Goal: Information Seeking & Learning: Check status

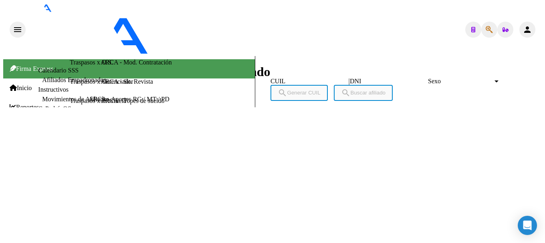
click at [482, 22] on div at bounding box center [490, 30] width 16 height 16
click at [482, 22] on button "button" at bounding box center [490, 30] width 16 height 16
type input "39461298"
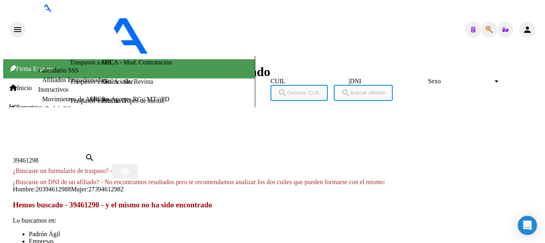
click at [124, 186] on span "27394612982" at bounding box center [105, 189] width 35 height 7
type textarea "27394612982"
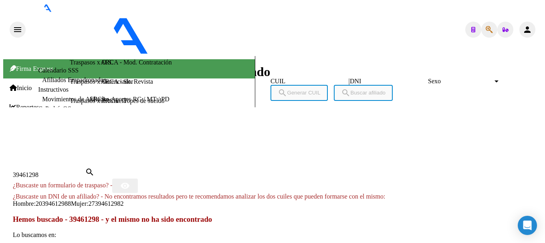
copy span "27394612982"
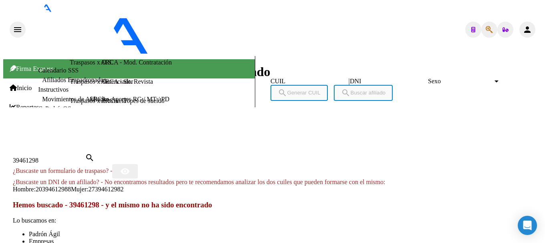
click at [85, 157] on div "39461298 Buscar (apellido, dni, [PERSON_NAME], [PERSON_NAME], cuit, obra social)" at bounding box center [49, 160] width 72 height 7
click at [85, 157] on input "39461298" at bounding box center [49, 160] width 72 height 7
paste input "20261178835"
type input "20261178835"
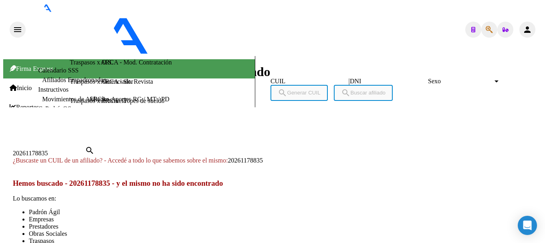
click at [95, 146] on div "20261178835 Buscar (apellido, dni, cuil, [PERSON_NAME], cuit, obra social) sear…" at bounding box center [54, 151] width 82 height 11
click at [263, 157] on span "20261178835" at bounding box center [245, 160] width 35 height 7
type textarea "20261178835"
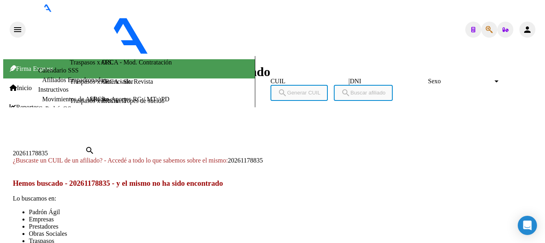
click at [442, 136] on div at bounding box center [272, 136] width 539 height 0
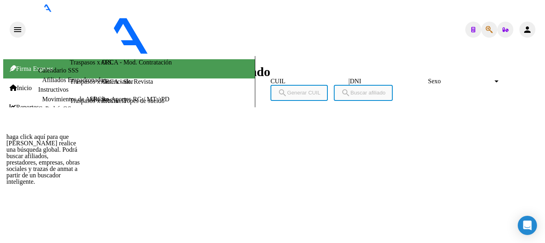
click at [487, 30] on icon "button" at bounding box center [489, 30] width 7 height 0
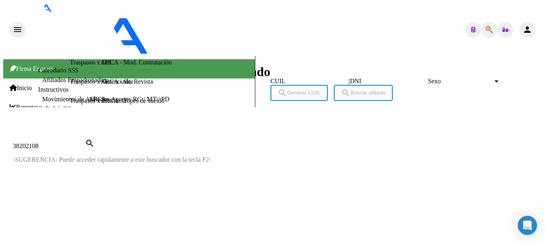
type input "38202108"
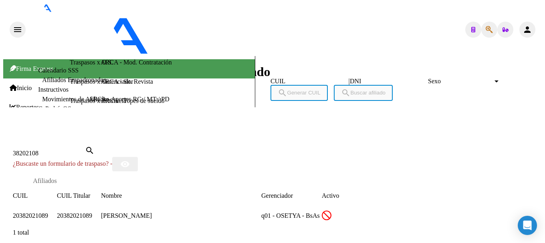
click at [48, 213] on span "20382021089" at bounding box center [30, 216] width 35 height 7
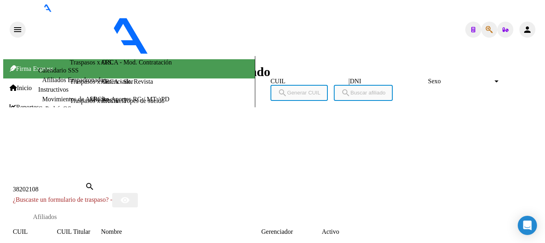
scroll to position [143, 0]
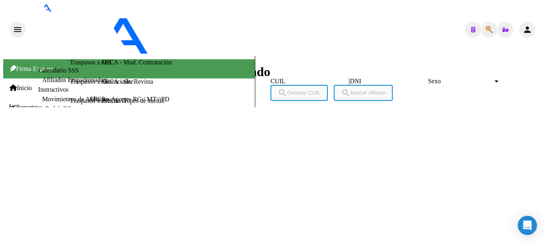
scroll to position [858, 0]
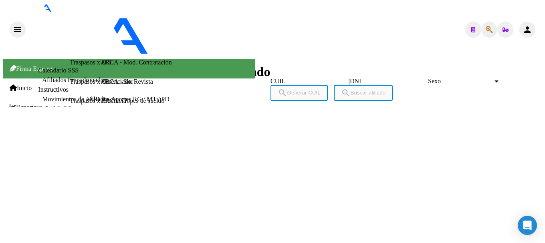
type textarea "30702969103"
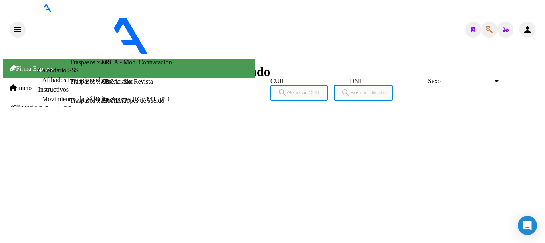
copy span "20382021089"
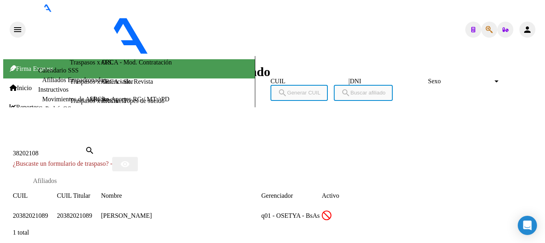
drag, startPoint x: 271, startPoint y: 235, endPoint x: 231, endPoint y: 243, distance: 41.8
click at [270, 136] on div at bounding box center [272, 136] width 539 height 0
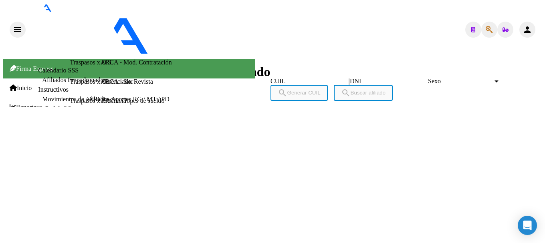
click at [486, 22] on span "button" at bounding box center [489, 30] width 7 height 16
type input "20420009446"
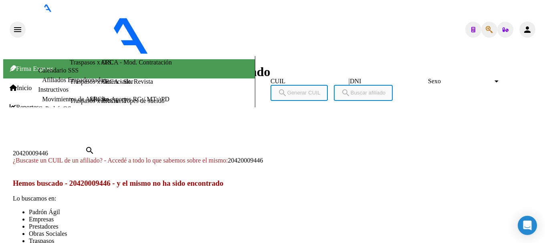
click at [263, 157] on span "20420009446" at bounding box center [245, 160] width 35 height 7
type textarea "20420009446"
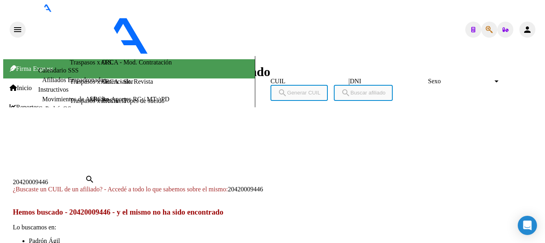
copy span "20420009446"
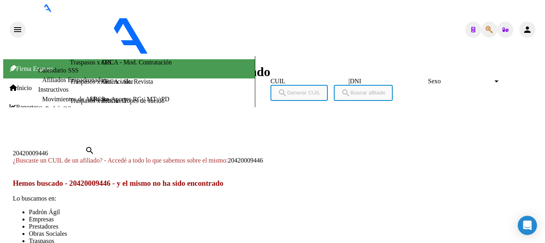
click at [219, 136] on div at bounding box center [272, 136] width 539 height 0
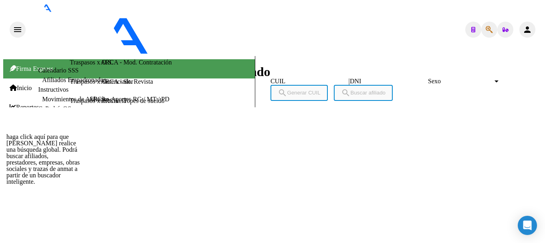
click at [488, 30] on icon "button" at bounding box center [489, 30] width 7 height 0
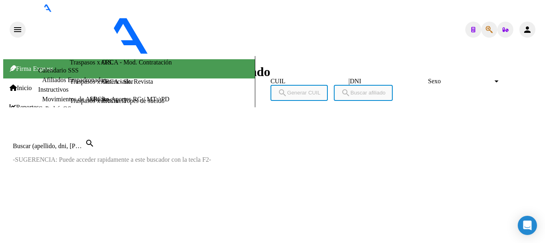
type input "20420009446"
click at [85, 143] on input "20420009446" at bounding box center [49, 146] width 72 height 7
click at [215, 129] on div at bounding box center [272, 129] width 539 height 0
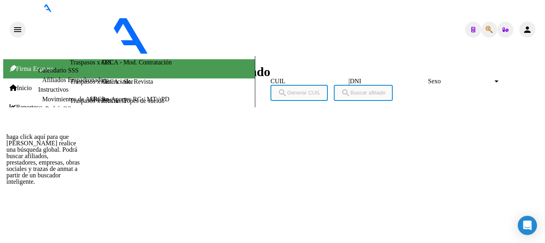
click at [486, 30] on icon "button" at bounding box center [489, 30] width 7 height 0
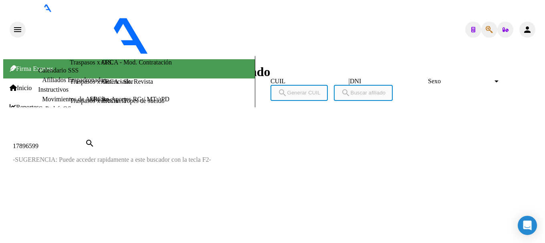
type input "17896599"
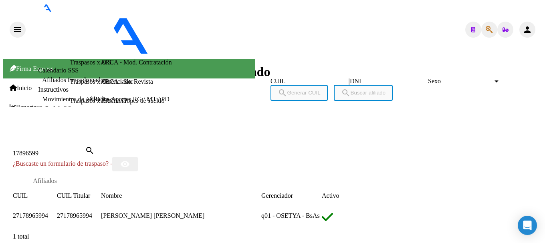
click at [48, 213] on span "27178965994" at bounding box center [30, 216] width 35 height 7
type textarea "27178965994"
drag, startPoint x: 158, startPoint y: 34, endPoint x: 154, endPoint y: 36, distance: 4.5
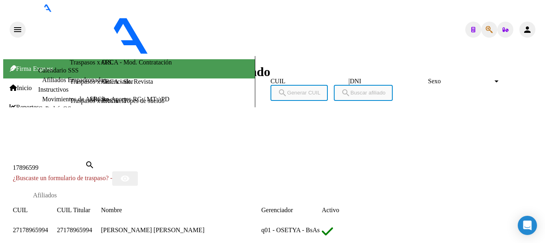
copy span "27178965994"
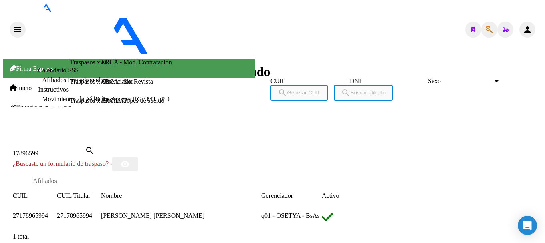
click at [197, 136] on div at bounding box center [272, 136] width 539 height 0
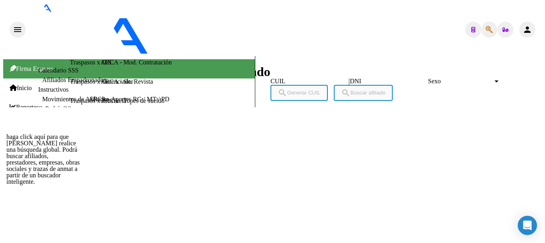
click at [486, 30] on icon "button" at bounding box center [489, 30] width 7 height 0
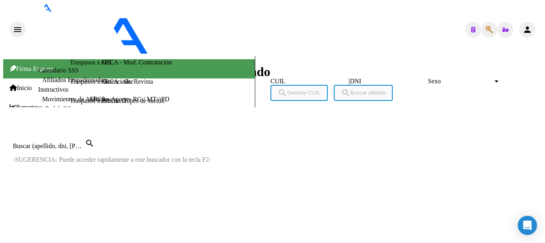
paste input "20412156618"
type input "20412156618"
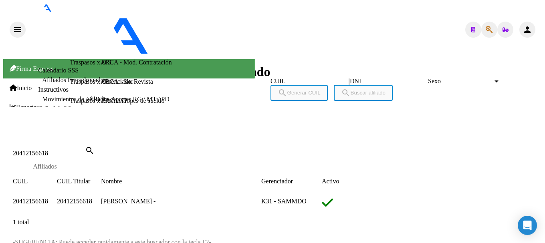
click at [48, 198] on span "20412156618" at bounding box center [30, 201] width 35 height 7
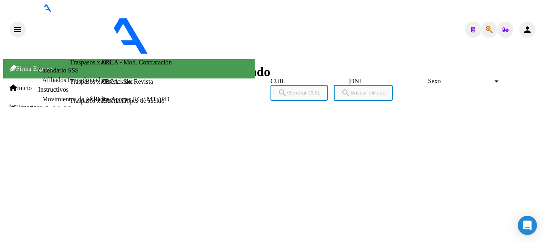
copy span "20412156618"
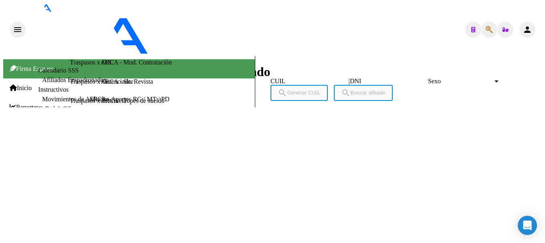
drag, startPoint x: 130, startPoint y: 44, endPoint x: 170, endPoint y: 43, distance: 40.5
copy span "37787659"
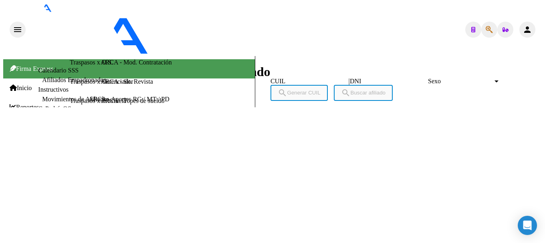
drag, startPoint x: 66, startPoint y: 111, endPoint x: 99, endPoint y: 111, distance: 33.3
copy span "[DATE]"
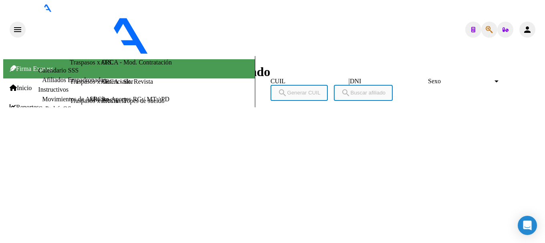
drag, startPoint x: 129, startPoint y: 43, endPoint x: 170, endPoint y: 45, distance: 41.3
drag, startPoint x: 66, startPoint y: 111, endPoint x: 98, endPoint y: 111, distance: 32.1
copy span "[DATE]"
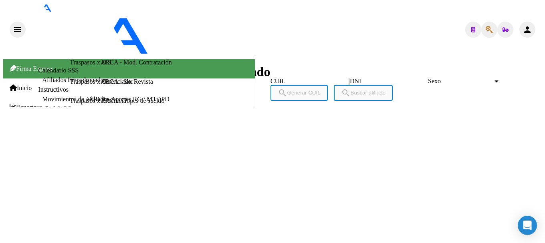
drag, startPoint x: 70, startPoint y: 151, endPoint x: 55, endPoint y: 156, distance: 15.7
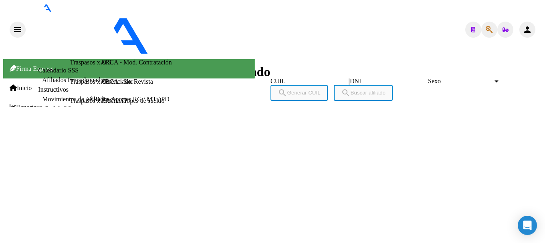
type textarea "23595997119"
copy span "59599711"
drag, startPoint x: 130, startPoint y: 39, endPoint x: 172, endPoint y: 42, distance: 43.0
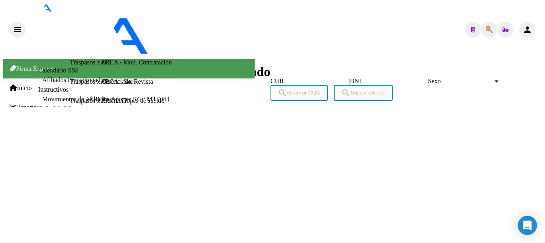
drag, startPoint x: 66, startPoint y: 152, endPoint x: 148, endPoint y: 183, distance: 88.3
copy span "[DATE]"
drag, startPoint x: 211, startPoint y: 13, endPoint x: 223, endPoint y: 30, distance: 21.0
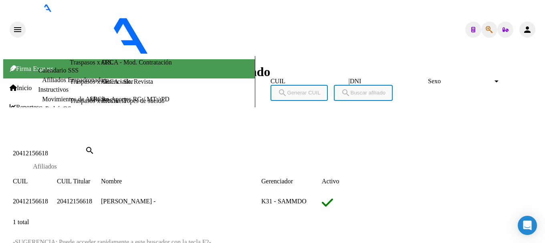
click at [85, 150] on input "20412156618" at bounding box center [49, 153] width 72 height 7
paste input "4170219"
type input "20414170219"
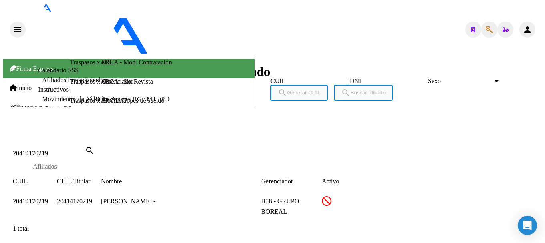
click at [48, 198] on span "20414170219" at bounding box center [30, 201] width 35 height 7
type textarea "20414170219"
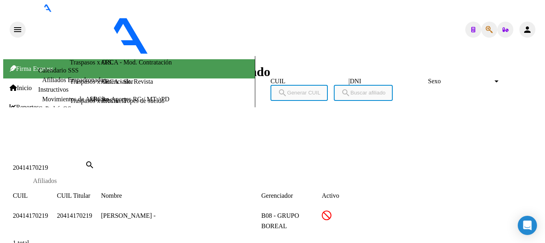
scroll to position [142, 0]
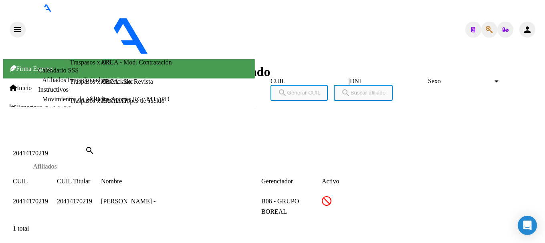
click at [85, 150] on input "20414170219" at bounding box center [49, 153] width 72 height 7
paste input "283110"
type input "20414283110"
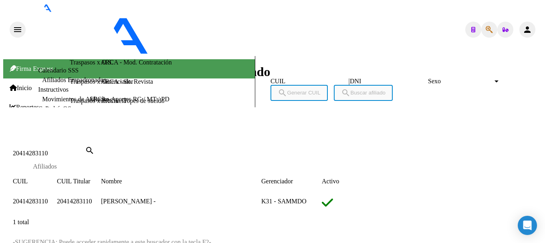
click at [48, 198] on app-link-go-to "20414283110" at bounding box center [30, 201] width 35 height 7
click at [48, 198] on span "20414283110" at bounding box center [30, 201] width 35 height 7
type textarea "20414283110"
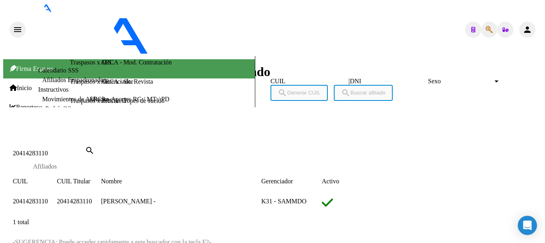
click at [85, 150] on input "20414283110" at bounding box center [49, 153] width 72 height 7
paste input "5021624"
type input "20415021624"
click at [48, 198] on app-link-go-to "20415021624" at bounding box center [30, 201] width 35 height 7
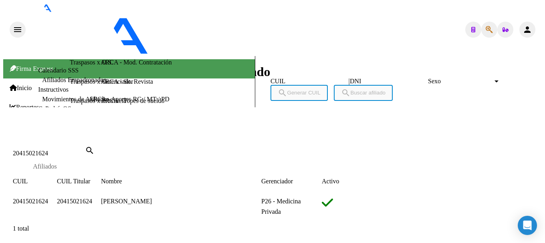
click at [48, 198] on span "20415021624" at bounding box center [30, 201] width 35 height 7
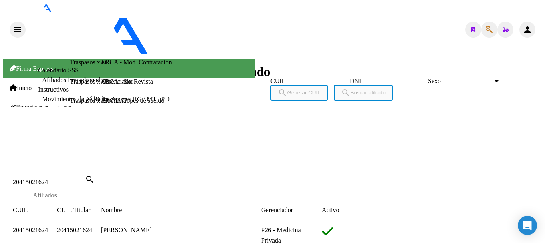
drag, startPoint x: 165, startPoint y: 37, endPoint x: 141, endPoint y: 19, distance: 30.6
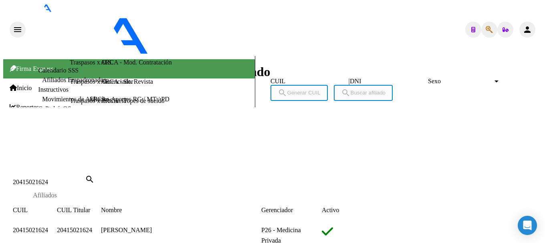
type textarea "20566457505"
drag, startPoint x: 129, startPoint y: 39, endPoint x: 171, endPoint y: 39, distance: 41.7
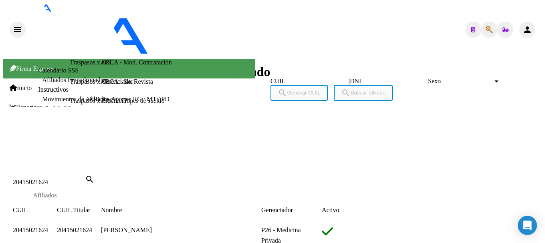
drag, startPoint x: 67, startPoint y: 102, endPoint x: 96, endPoint y: 104, distance: 29.3
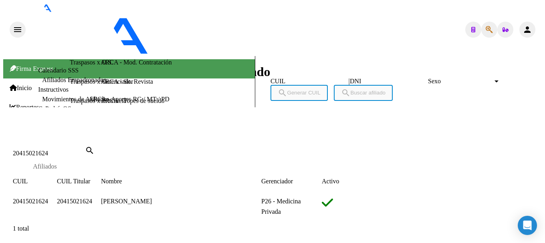
click at [85, 150] on div "20415021624 Buscar (apellido, dni, [PERSON_NAME], [PERSON_NAME], cuit, obra soc…" at bounding box center [49, 153] width 72 height 7
click at [85, 150] on input "20415021624" at bounding box center [49, 153] width 72 height 7
paste input "80310"
type input "20415080310"
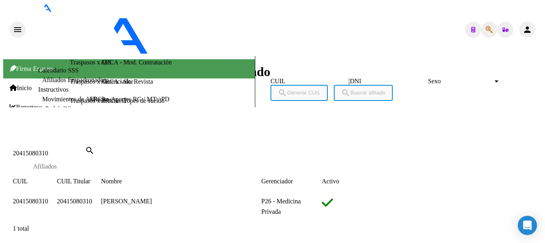
click at [48, 198] on span "20415080310" at bounding box center [30, 201] width 35 height 7
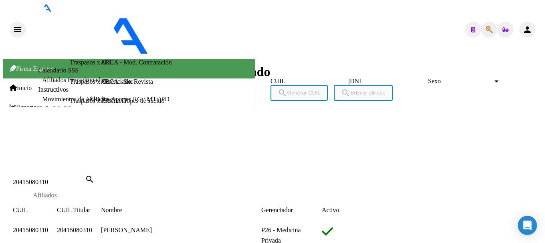
scroll to position [383, 0]
type textarea "20594153260"
drag, startPoint x: 131, startPoint y: 41, endPoint x: 174, endPoint y: 41, distance: 42.5
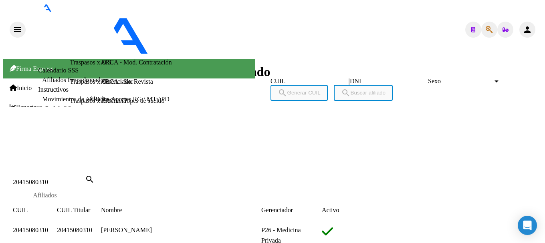
drag, startPoint x: 65, startPoint y: 141, endPoint x: 106, endPoint y: 96, distance: 60.2
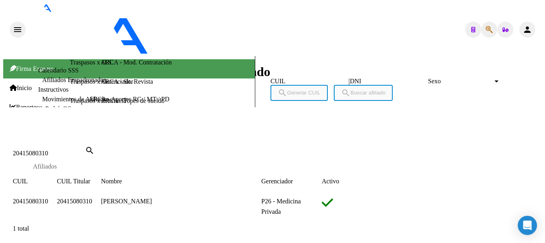
click at [85, 150] on input "20415080310" at bounding box center [49, 153] width 72 height 7
paste input "651938"
type input "20415651938"
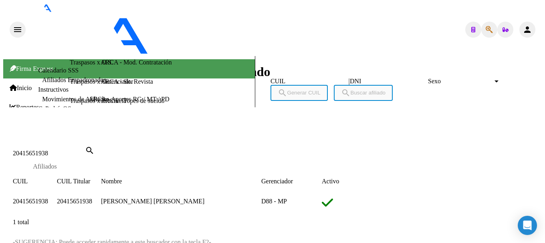
click at [48, 198] on span "20415651938" at bounding box center [30, 201] width 35 height 7
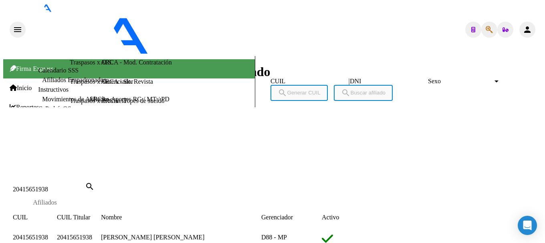
scroll to position [401, 0]
drag, startPoint x: 131, startPoint y: 41, endPoint x: 173, endPoint y: 42, distance: 42.1
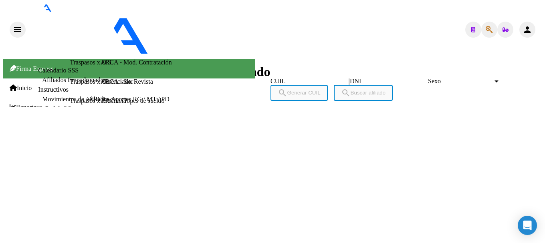
scroll to position [0, 0]
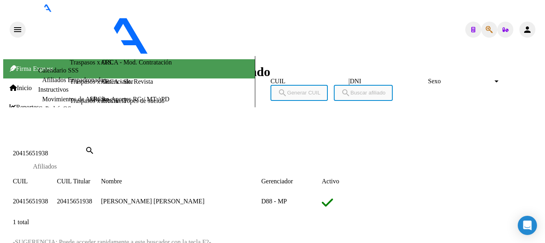
click at [48, 198] on span "20415651938" at bounding box center [30, 201] width 35 height 7
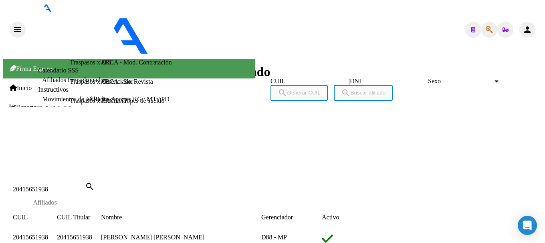
scroll to position [423, 0]
type textarea "27384915405"
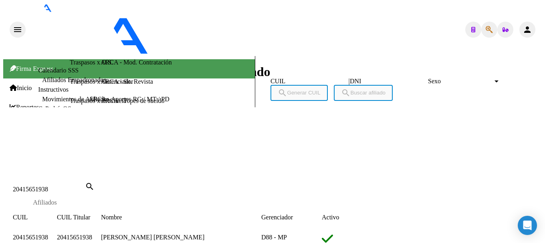
drag, startPoint x: 132, startPoint y: 45, endPoint x: 171, endPoint y: 47, distance: 39.7
drag, startPoint x: 67, startPoint y: 181, endPoint x: 103, endPoint y: 85, distance: 103.1
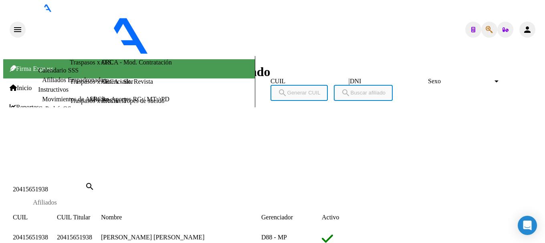
drag, startPoint x: 244, startPoint y: 16, endPoint x: 264, endPoint y: 15, distance: 20.5
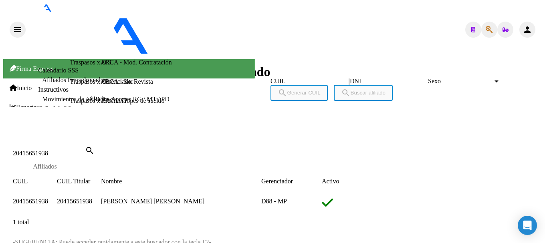
click at [307, 136] on div at bounding box center [272, 136] width 539 height 0
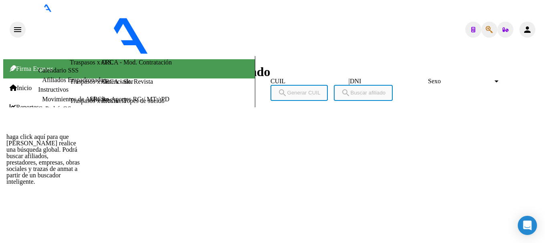
click at [486, 30] on icon "button" at bounding box center [489, 30] width 7 height 0
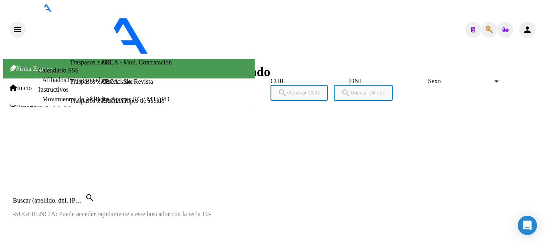
paste input "20417015575"
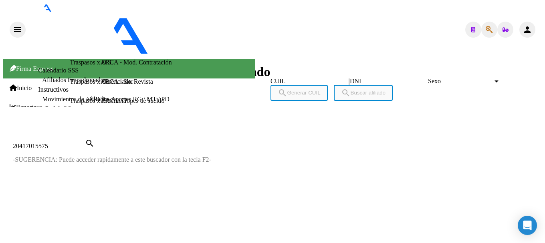
type input "20417015575"
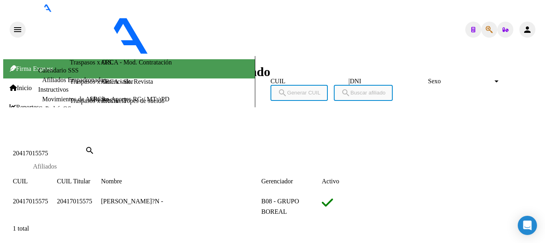
click at [48, 198] on span "20417015575" at bounding box center [30, 201] width 35 height 7
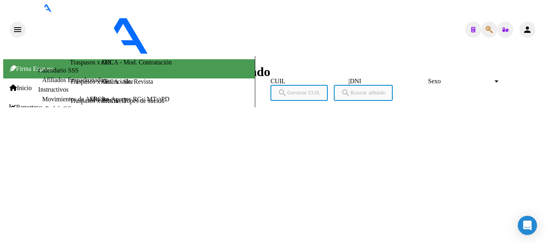
drag, startPoint x: 129, startPoint y: 43, endPoint x: 184, endPoint y: 30, distance: 56.6
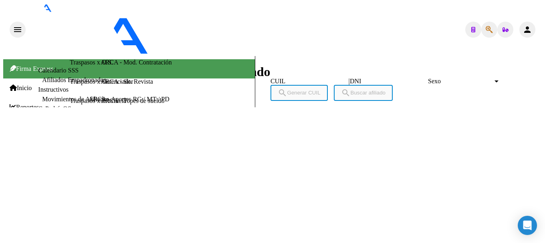
scroll to position [200, 0]
drag, startPoint x: 69, startPoint y: 192, endPoint x: 99, endPoint y: 187, distance: 30.8
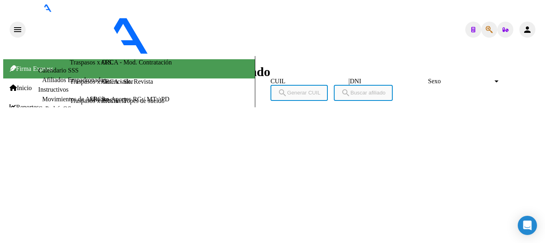
type textarea "20701794231"
drag, startPoint x: 129, startPoint y: 42, endPoint x: 174, endPoint y: 42, distance: 44.9
drag, startPoint x: 84, startPoint y: 61, endPoint x: 98, endPoint y: 0, distance: 61.8
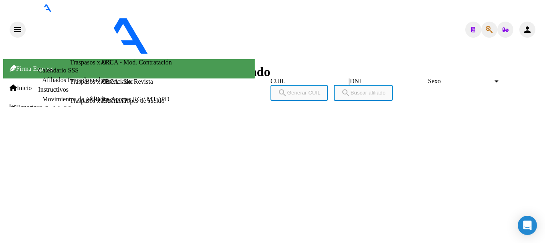
drag, startPoint x: 135, startPoint y: 62, endPoint x: 180, endPoint y: 61, distance: 44.9
drag, startPoint x: 65, startPoint y: 151, endPoint x: 98, endPoint y: 151, distance: 33.3
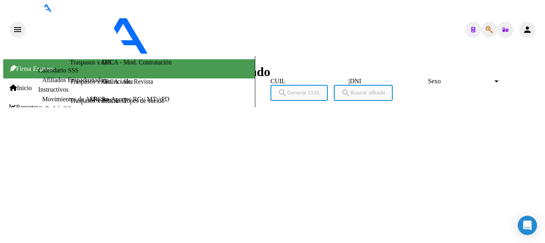
drag, startPoint x: 99, startPoint y: 169, endPoint x: 76, endPoint y: 161, distance: 24.4
drag, startPoint x: 67, startPoint y: 151, endPoint x: 99, endPoint y: 151, distance: 31.7
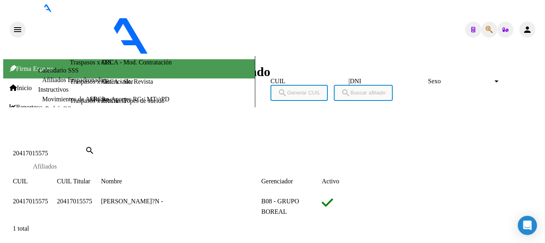
click at [205, 136] on div at bounding box center [272, 136] width 539 height 0
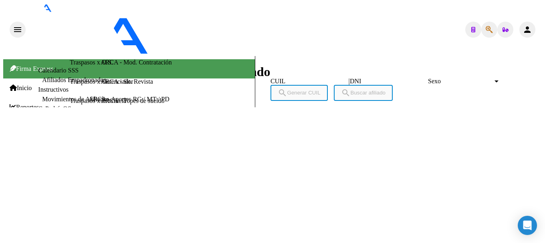
click at [486, 30] on icon "button" at bounding box center [489, 30] width 7 height 0
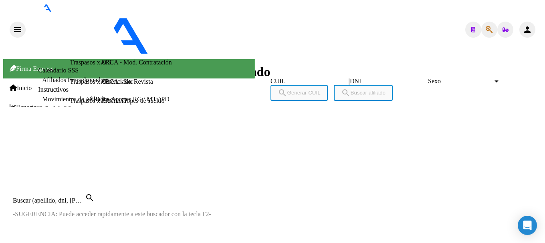
paste input "20420393327"
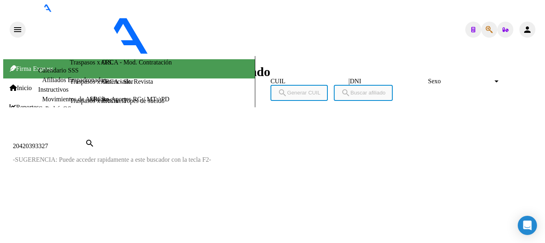
type input "20420393327"
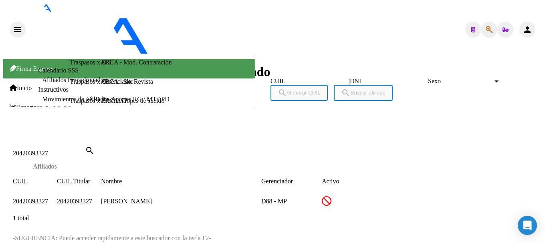
click at [48, 198] on span "20420393327" at bounding box center [30, 201] width 35 height 7
type textarea "20420393327"
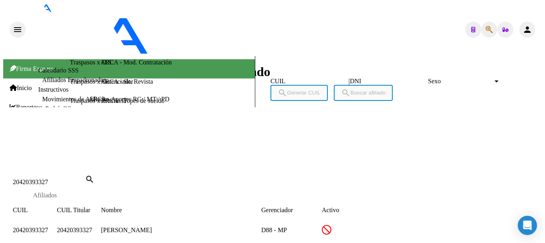
scroll to position [361, 0]
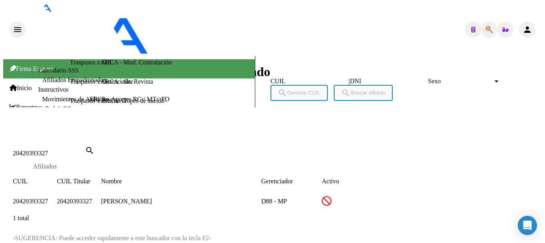
click at [273, 136] on div at bounding box center [272, 136] width 539 height 0
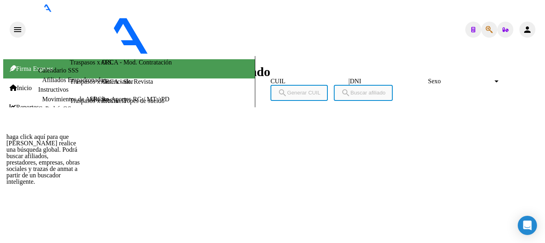
click at [488, 30] on icon "button" at bounding box center [489, 30] width 7 height 0
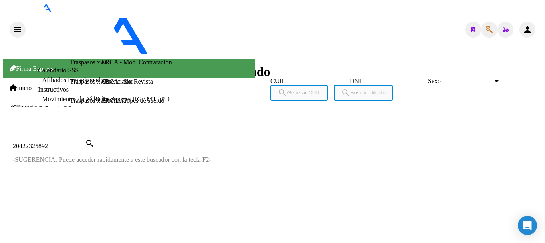
type input "20422325892"
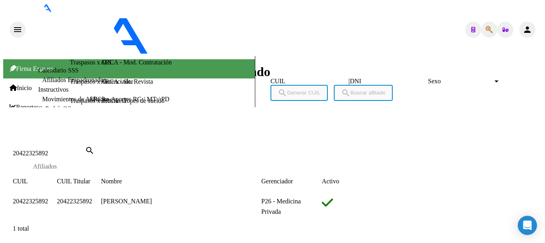
click at [48, 198] on span "20422325892" at bounding box center [30, 201] width 35 height 7
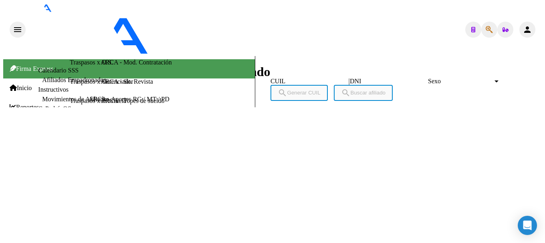
type textarea "20701167911"
drag, startPoint x: 129, startPoint y: 38, endPoint x: 172, endPoint y: 41, distance: 43.4
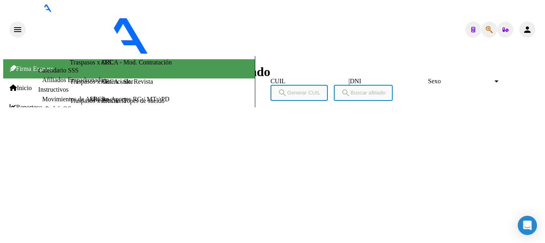
drag, startPoint x: 58, startPoint y: 109, endPoint x: 107, endPoint y: 113, distance: 49.8
drag, startPoint x: 110, startPoint y: 109, endPoint x: 168, endPoint y: 115, distance: 58.4
drag, startPoint x: 67, startPoint y: 182, endPoint x: 107, endPoint y: 182, distance: 40.5
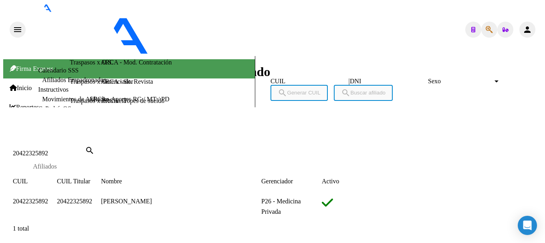
click at [85, 150] on input "20422325892" at bounding box center [49, 153] width 72 height 7
paste input "443178"
type input "20422443178"
click at [48, 198] on span "20422443178" at bounding box center [30, 201] width 35 height 7
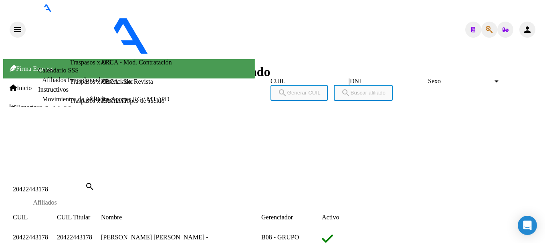
scroll to position [608, 0]
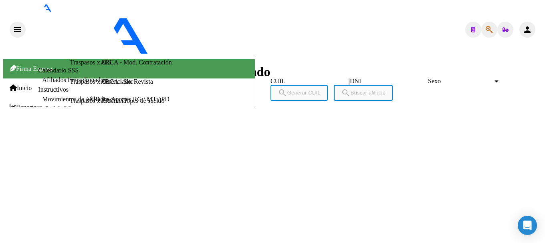
scroll to position [735, 0]
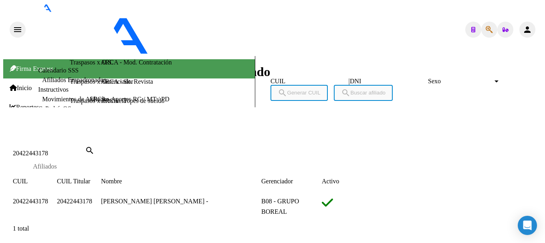
click at [48, 198] on span "20422443178" at bounding box center [30, 201] width 35 height 7
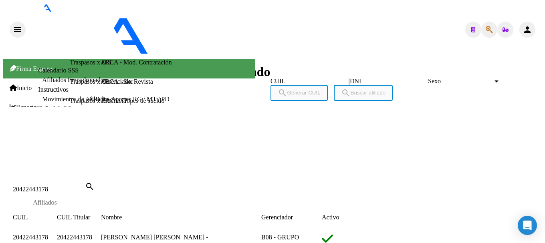
scroll to position [401, 0]
drag, startPoint x: 128, startPoint y: 44, endPoint x: 173, endPoint y: 44, distance: 44.9
drag, startPoint x: 85, startPoint y: 60, endPoint x: 99, endPoint y: 8, distance: 54.6
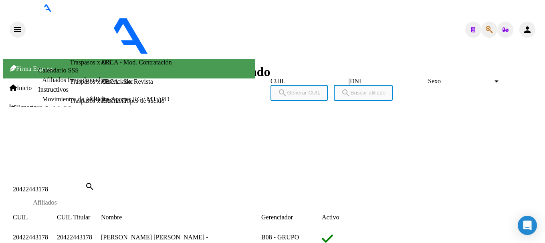
drag, startPoint x: 140, startPoint y: 60, endPoint x: 157, endPoint y: 61, distance: 17.3
drag, startPoint x: 174, startPoint y: 73, endPoint x: 144, endPoint y: 61, distance: 32.1
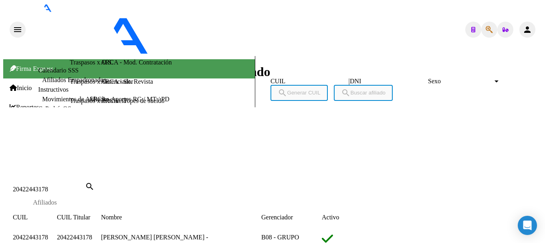
drag, startPoint x: 141, startPoint y: 60, endPoint x: 192, endPoint y: 62, distance: 51.4
drag, startPoint x: 66, startPoint y: 111, endPoint x: 105, endPoint y: 111, distance: 38.9
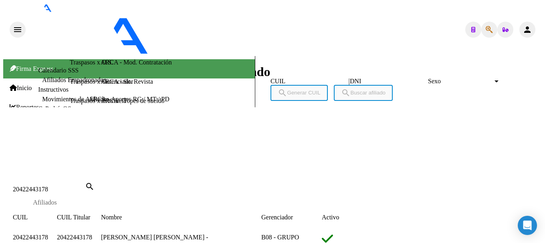
scroll to position [441, 0]
type textarea "27599578590"
drag, startPoint x: 130, startPoint y: 41, endPoint x: 172, endPoint y: 40, distance: 42.1
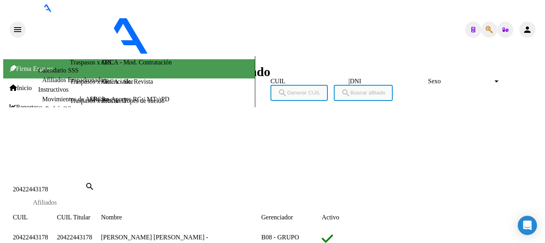
drag, startPoint x: 109, startPoint y: 81, endPoint x: 180, endPoint y: 81, distance: 71.0
drag, startPoint x: 58, startPoint y: 81, endPoint x: 105, endPoint y: 79, distance: 47.8
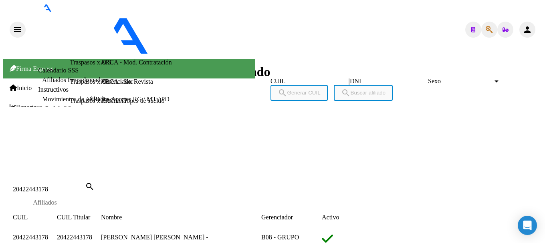
drag, startPoint x: 67, startPoint y: 151, endPoint x: 106, endPoint y: 151, distance: 39.7
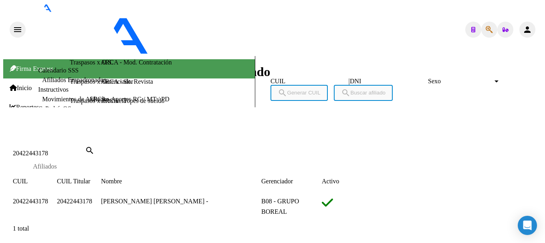
click at [85, 150] on input "20422443178" at bounding box center [49, 153] width 72 height 7
paste input "4148092"
type input "20424148092"
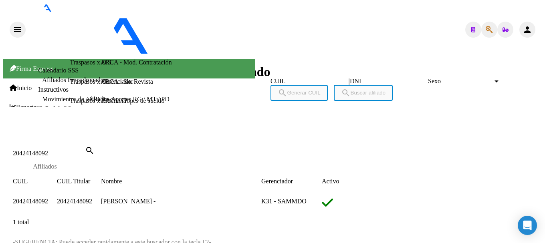
click at [48, 198] on app-link-go-to "20424148092" at bounding box center [30, 201] width 35 height 7
click at [48, 198] on span "20424148092" at bounding box center [30, 201] width 35 height 7
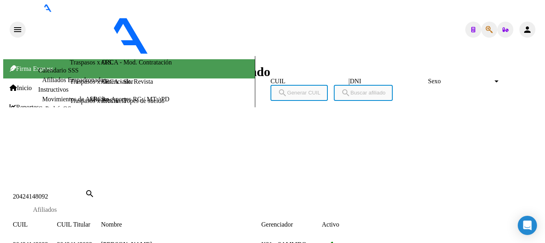
scroll to position [519, 0]
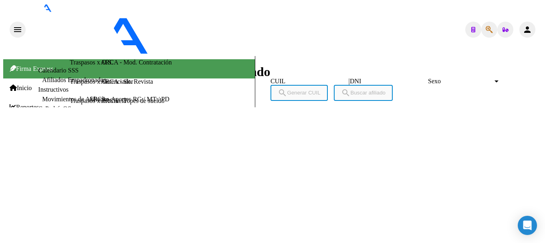
scroll to position [0, 0]
drag, startPoint x: 53, startPoint y: 132, endPoint x: 81, endPoint y: 132, distance: 28.1
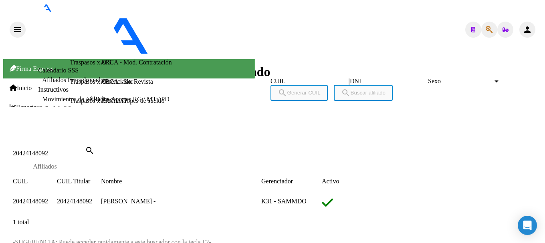
click at [48, 198] on span "20424148092" at bounding box center [30, 201] width 35 height 7
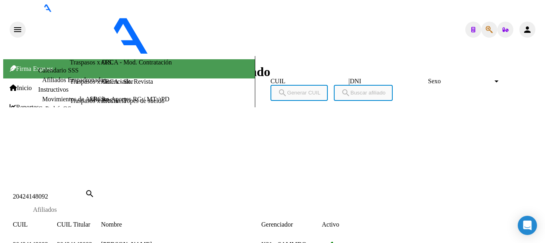
scroll to position [519, 0]
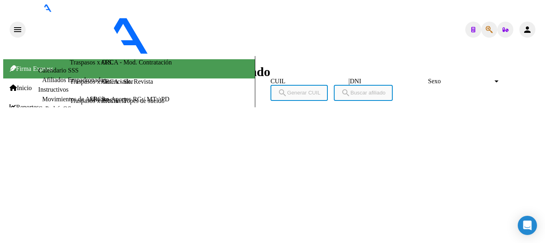
scroll to position [733, 0]
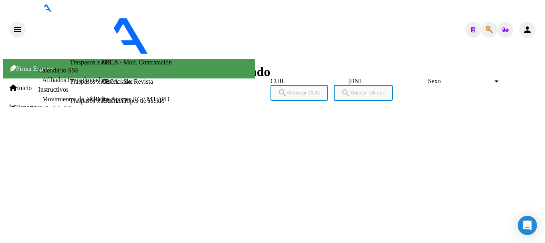
scroll to position [292, 0]
drag, startPoint x: 196, startPoint y: 38, endPoint x: 196, endPoint y: 33, distance: 5.6
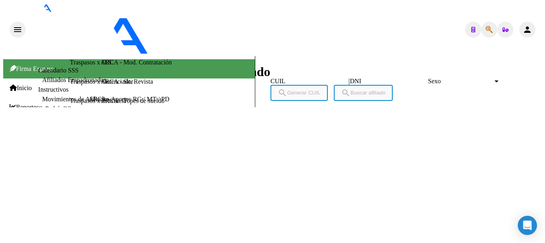
drag, startPoint x: 131, startPoint y: 39, endPoint x: 172, endPoint y: 40, distance: 41.3
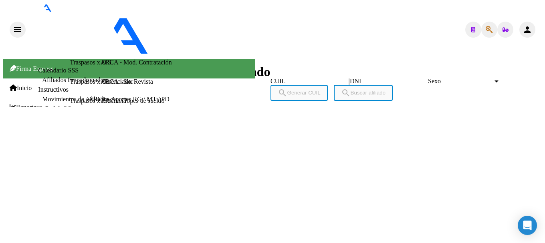
scroll to position [200, 0]
drag, startPoint x: 71, startPoint y: 191, endPoint x: 99, endPoint y: 193, distance: 28.2
drag, startPoint x: 66, startPoint y: 192, endPoint x: 98, endPoint y: 193, distance: 32.1
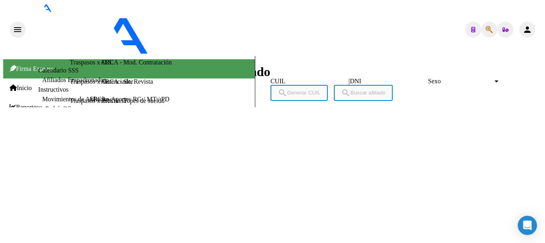
drag, startPoint x: 55, startPoint y: 128, endPoint x: 81, endPoint y: 128, distance: 26.9
drag, startPoint x: 67, startPoint y: 191, endPoint x: 92, endPoint y: 52, distance: 141.5
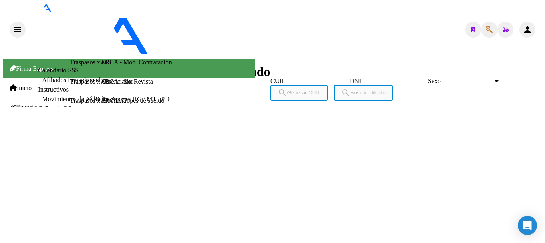
drag, startPoint x: 130, startPoint y: 42, endPoint x: 172, endPoint y: 49, distance: 41.9
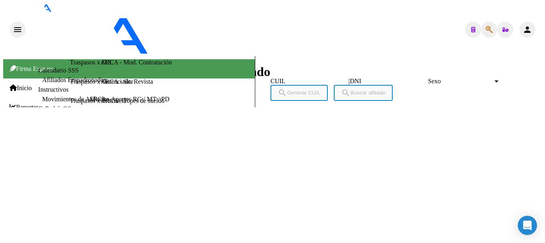
drag, startPoint x: 66, startPoint y: 110, endPoint x: 110, endPoint y: 111, distance: 44.1
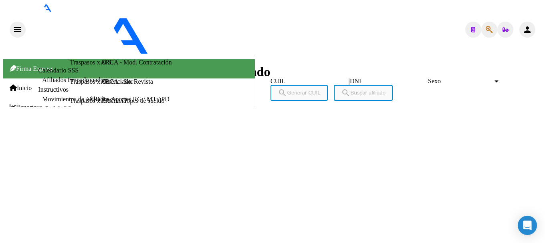
type textarea "27707275648"
drag, startPoint x: 132, startPoint y: 41, endPoint x: 171, endPoint y: 41, distance: 38.9
drag, startPoint x: 65, startPoint y: 111, endPoint x: 114, endPoint y: 111, distance: 49.3
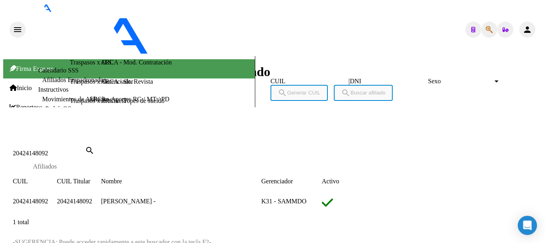
click at [85, 150] on div "20424148092 Buscar (apellido, dni, cuil, [PERSON_NAME], cuit, obra social)" at bounding box center [49, 153] width 72 height 7
click at [85, 150] on input "20424148092" at bounding box center [49, 153] width 72 height 7
paste input "776069"
type input "20424776069"
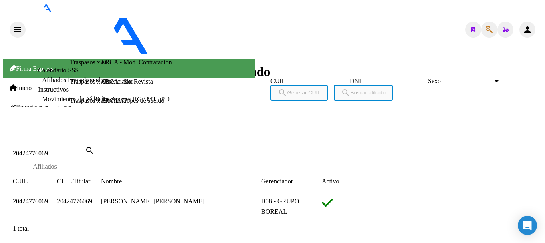
click at [48, 198] on app-link-go-to "20424776069" at bounding box center [30, 201] width 35 height 7
click at [48, 198] on span "20424776069" at bounding box center [30, 201] width 35 height 7
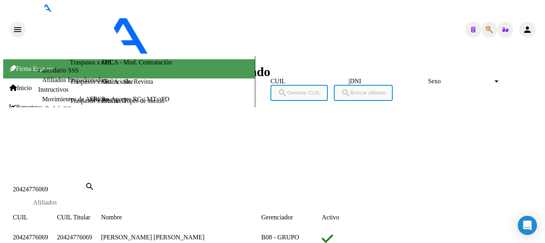
scroll to position [0, 0]
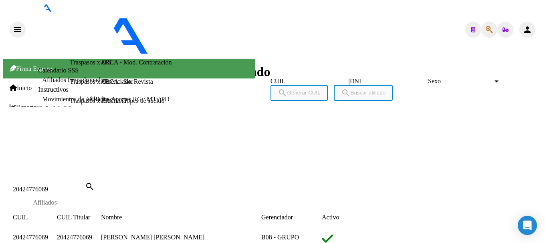
drag, startPoint x: 128, startPoint y: 43, endPoint x: 173, endPoint y: 41, distance: 44.9
drag, startPoint x: 67, startPoint y: 150, endPoint x: 102, endPoint y: 152, distance: 35.7
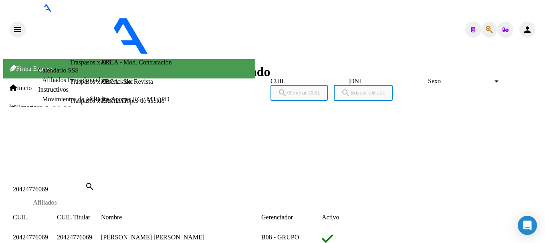
scroll to position [361, 0]
type textarea "27586859019"
drag, startPoint x: 130, startPoint y: 41, endPoint x: 171, endPoint y: 41, distance: 40.5
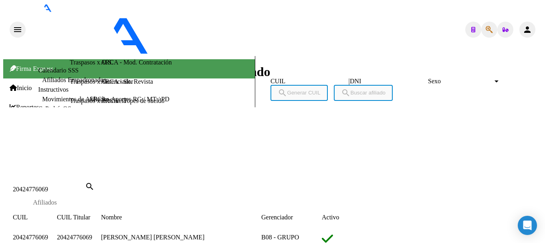
drag, startPoint x: 117, startPoint y: 120, endPoint x: 192, endPoint y: 122, distance: 74.6
drag, startPoint x: 57, startPoint y: 121, endPoint x: 112, endPoint y: 107, distance: 57.0
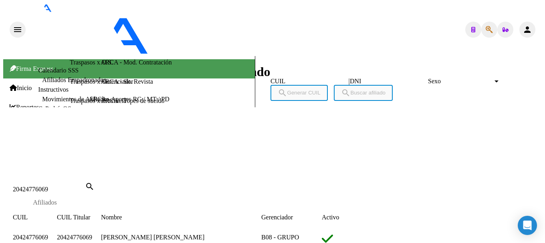
drag, startPoint x: 66, startPoint y: 189, endPoint x: 112, endPoint y: 190, distance: 46.5
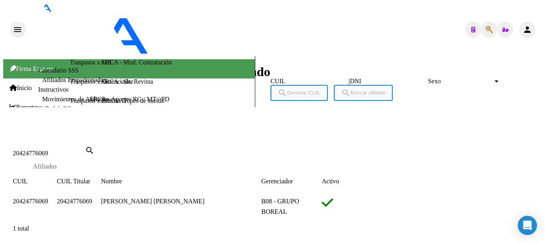
click at [85, 150] on input "20424776069" at bounding box center [49, 153] width 72 height 7
click at [85, 150] on div "20424776069 Buscar (apellido, dni, [PERSON_NAME], [PERSON_NAME], cuit, obra soc…" at bounding box center [49, 153] width 72 height 7
paste input "20424776069"
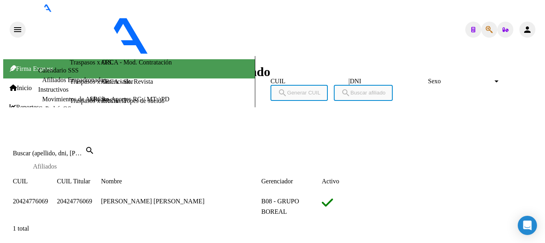
type input "20424776069"
click at [85, 150] on input "20424776069" at bounding box center [49, 153] width 72 height 7
paste input "20425077326"
type input "20425077326"
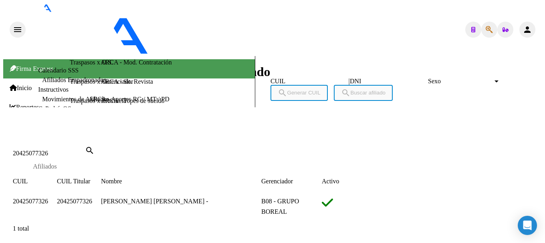
click at [48, 198] on span "20425077326" at bounding box center [30, 201] width 35 height 7
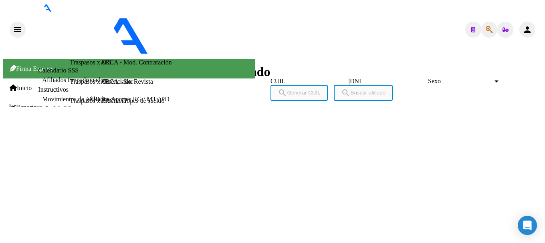
scroll to position [361, 0]
drag, startPoint x: 127, startPoint y: 44, endPoint x: 133, endPoint y: 44, distance: 6.4
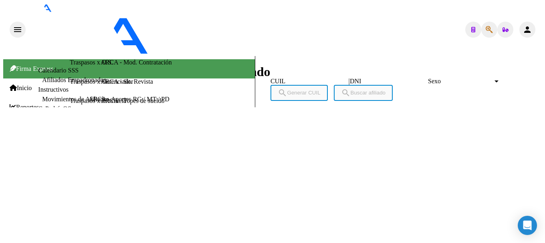
drag, startPoint x: 133, startPoint y: 41, endPoint x: 167, endPoint y: 45, distance: 34.2
drag, startPoint x: 131, startPoint y: 45, endPoint x: 335, endPoint y: 4, distance: 208.1
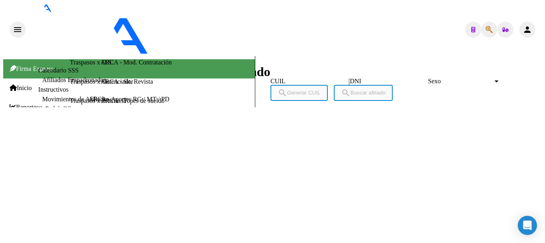
drag, startPoint x: 55, startPoint y: 80, endPoint x: 81, endPoint y: 81, distance: 26.9
drag, startPoint x: 56, startPoint y: 71, endPoint x: 83, endPoint y: 72, distance: 26.5
drag, startPoint x: 84, startPoint y: 71, endPoint x: 139, endPoint y: 71, distance: 55.3
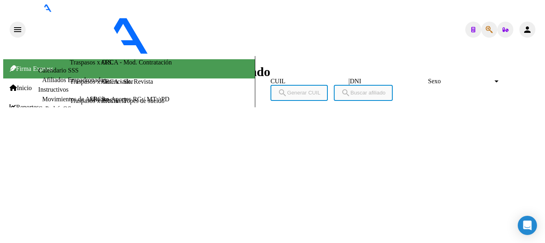
drag, startPoint x: 66, startPoint y: 141, endPoint x: 98, endPoint y: 141, distance: 32.1
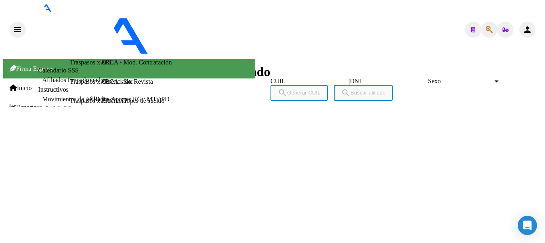
type textarea "23590484539"
drag, startPoint x: 53, startPoint y: 79, endPoint x: 81, endPoint y: 81, distance: 27.3
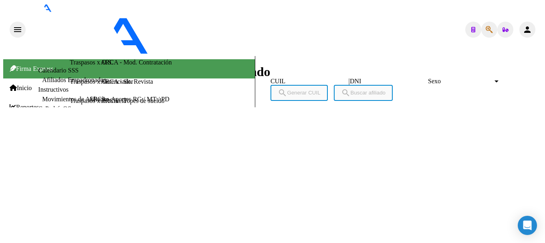
drag, startPoint x: 56, startPoint y: 73, endPoint x: 113, endPoint y: 73, distance: 56.9
drag, startPoint x: 67, startPoint y: 142, endPoint x: 111, endPoint y: 139, distance: 44.2
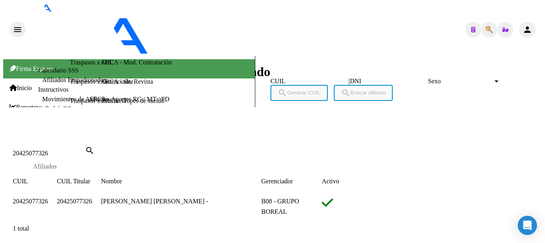
click at [85, 150] on input "20425077326" at bounding box center [49, 153] width 72 height 7
paste input "80750"
type input "20425080750"
click at [48, 198] on span "20425080750" at bounding box center [30, 201] width 35 height 7
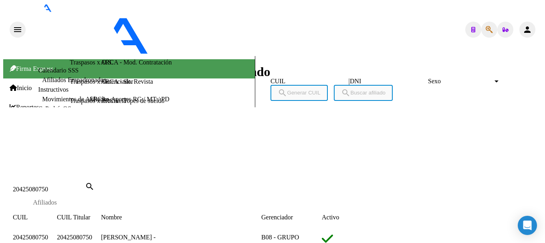
scroll to position [441, 0]
drag, startPoint x: 130, startPoint y: 42, endPoint x: 172, endPoint y: 44, distance: 41.8
drag, startPoint x: 83, startPoint y: 60, endPoint x: 87, endPoint y: 4, distance: 56.3
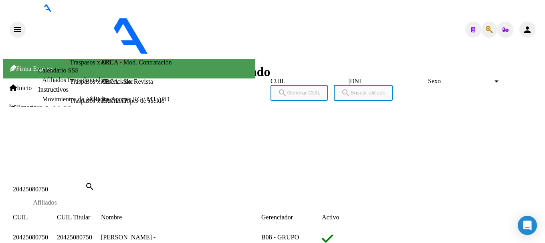
drag, startPoint x: 112, startPoint y: 61, endPoint x: 158, endPoint y: 59, distance: 45.8
drag, startPoint x: 113, startPoint y: 60, endPoint x: 154, endPoint y: 60, distance: 40.5
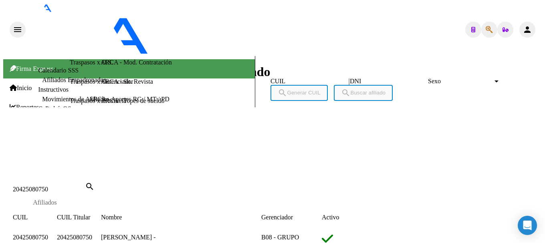
drag, startPoint x: 67, startPoint y: 151, endPoint x: 108, endPoint y: 151, distance: 41.7
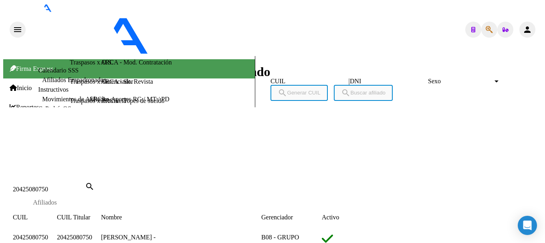
type textarea "27705863631"
drag, startPoint x: 129, startPoint y: 41, endPoint x: 171, endPoint y: 39, distance: 42.1
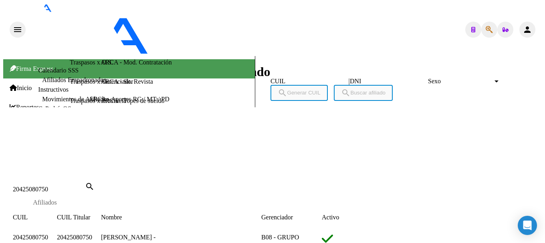
drag, startPoint x: 82, startPoint y: 194, endPoint x: 110, endPoint y: 197, distance: 28.6
drag, startPoint x: 89, startPoint y: 192, endPoint x: 56, endPoint y: 191, distance: 32.9
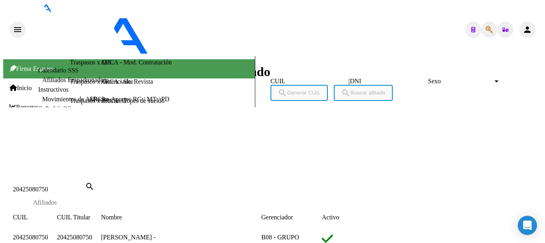
drag, startPoint x: 67, startPoint y: 192, endPoint x: 97, endPoint y: 162, distance: 42.8
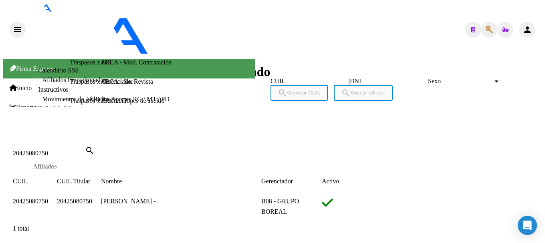
click at [85, 150] on div "20425080750 Buscar (apellido, dni, cuil, [PERSON_NAME], cuit, obra social)" at bounding box center [49, 153] width 72 height 7
click at [85, 150] on input "20425080750" at bounding box center [49, 153] width 72 height 7
paste input "47913"
type input "20425479130"
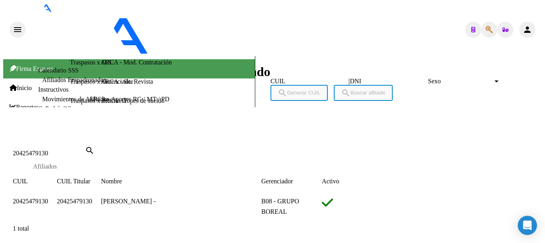
click at [48, 198] on span "20425479130" at bounding box center [30, 201] width 35 height 7
type textarea "20425479130"
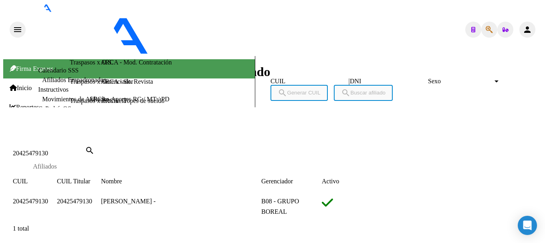
click at [85, 150] on div "20425479130 Buscar (apellido, dni, [PERSON_NAME], [PERSON_NAME], cuit, obra soc…" at bounding box center [49, 153] width 72 height 7
click at [85, 150] on input "20425479130" at bounding box center [49, 153] width 72 height 7
paste input "7126138"
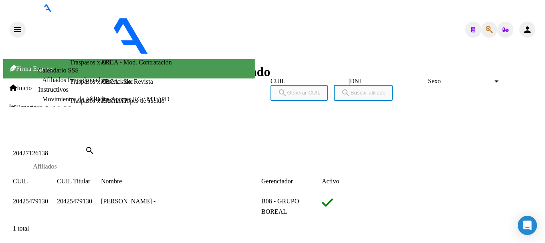
type input "20427126138"
click at [48, 198] on span "20427126138" at bounding box center [30, 201] width 35 height 7
type textarea "20427126138"
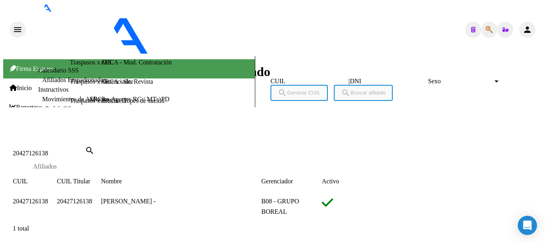
click at [85, 150] on input "20427126138" at bounding box center [49, 153] width 72 height 7
paste input "43903"
type input "20427143903"
click at [48, 198] on span "20427143903" at bounding box center [30, 201] width 35 height 7
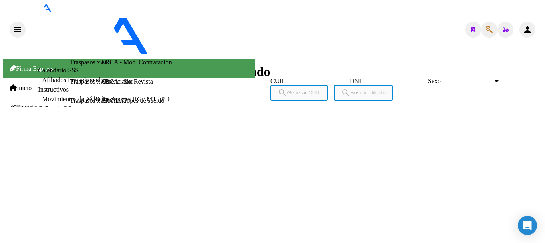
drag, startPoint x: 130, startPoint y: 38, endPoint x: 172, endPoint y: 42, distance: 41.9
drag, startPoint x: 57, startPoint y: 112, endPoint x: 85, endPoint y: 3, distance: 112.4
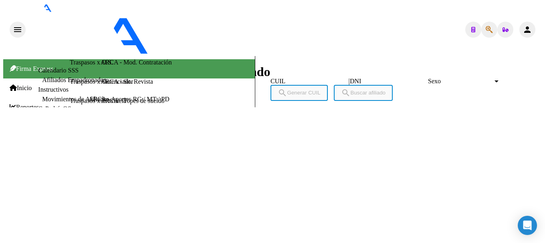
drag, startPoint x: 106, startPoint y: 112, endPoint x: 158, endPoint y: 111, distance: 51.7
drag, startPoint x: 140, startPoint y: 120, endPoint x: 122, endPoint y: 117, distance: 19.2
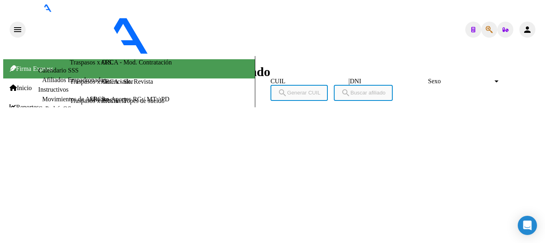
drag, startPoint x: 107, startPoint y: 113, endPoint x: 150, endPoint y: 113, distance: 42.9
drag, startPoint x: 65, startPoint y: 182, endPoint x: 113, endPoint y: 182, distance: 48.1
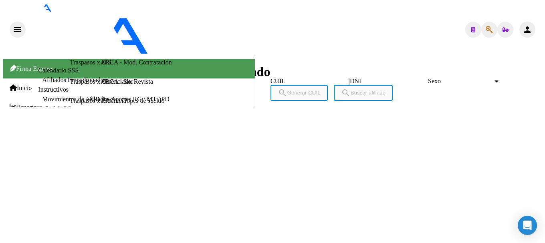
drag, startPoint x: 67, startPoint y: 180, endPoint x: 108, endPoint y: 181, distance: 41.3
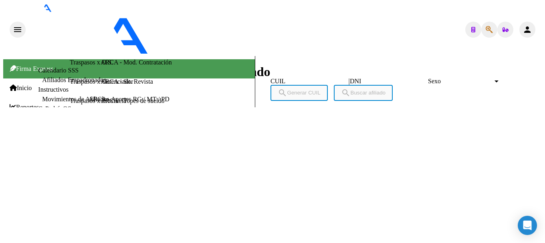
type textarea "27434178687"
drag, startPoint x: 129, startPoint y: 43, endPoint x: 172, endPoint y: 44, distance: 43.7
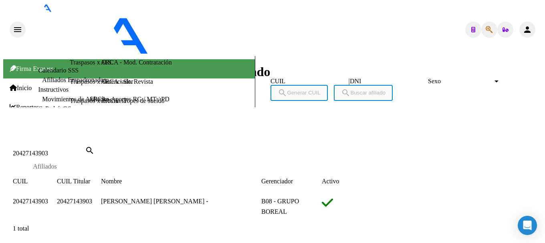
click at [85, 150] on input "20427143903" at bounding box center [49, 153] width 72 height 7
paste input "9751684"
type input "20429751684"
click at [48, 198] on span "20429751684" at bounding box center [30, 201] width 35 height 7
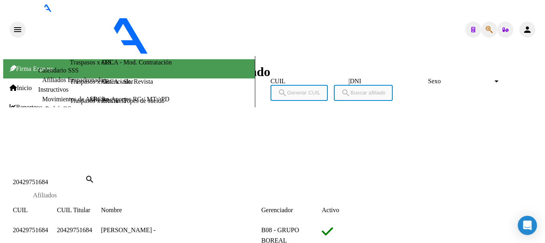
scroll to position [401, 0]
type textarea "20598213497"
drag, startPoint x: 131, startPoint y: 45, endPoint x: 172, endPoint y: 45, distance: 41.3
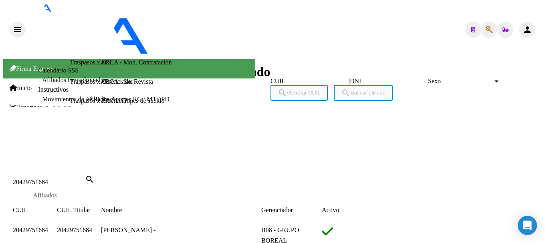
scroll to position [241, 0]
drag, startPoint x: 104, startPoint y: 81, endPoint x: 156, endPoint y: 82, distance: 51.7
drag, startPoint x: 57, startPoint y: 81, endPoint x: 101, endPoint y: 81, distance: 44.1
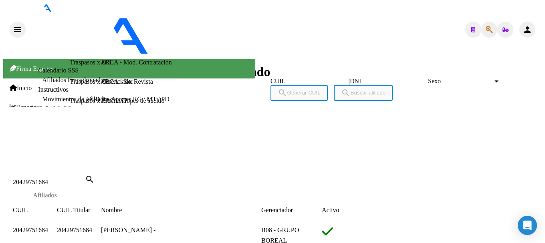
drag, startPoint x: 83, startPoint y: 150, endPoint x: 108, endPoint y: 153, distance: 25.1
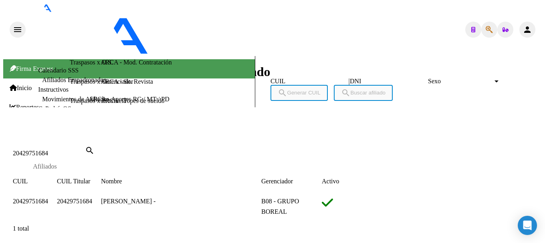
click at [85, 150] on input "20429751684" at bounding box center [49, 153] width 72 height 7
paste input "3072534"
type input "20430725344"
click at [48, 198] on span "20430725344" at bounding box center [30, 201] width 35 height 7
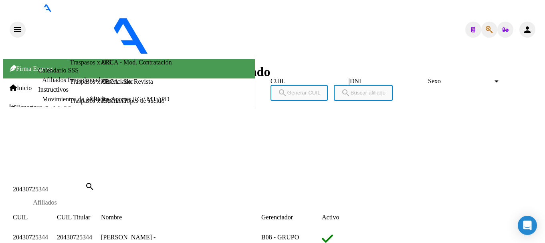
scroll to position [499, 0]
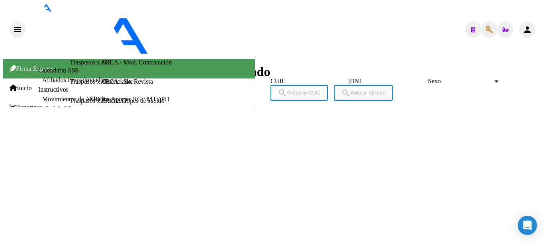
scroll to position [379, 0]
drag, startPoint x: 130, startPoint y: 42, endPoint x: 172, endPoint y: 39, distance: 42.6
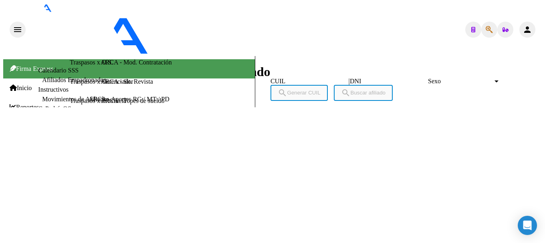
drag, startPoint x: 98, startPoint y: 79, endPoint x: 189, endPoint y: 79, distance: 91.0
drag, startPoint x: 57, startPoint y: 83, endPoint x: 96, endPoint y: 81, distance: 38.5
drag, startPoint x: 65, startPoint y: 148, endPoint x: 105, endPoint y: 150, distance: 39.7
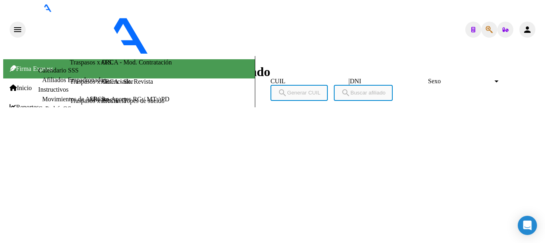
type textarea "27595320203"
drag, startPoint x: 132, startPoint y: 40, endPoint x: 190, endPoint y: 38, distance: 58.6
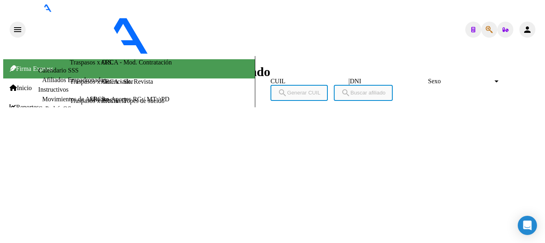
drag, startPoint x: 83, startPoint y: 159, endPoint x: 164, endPoint y: 157, distance: 81.8
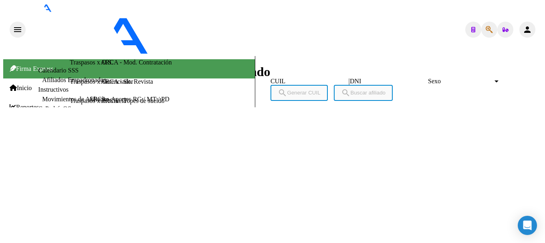
drag, startPoint x: 65, startPoint y: 190, endPoint x: 122, endPoint y: 188, distance: 57.4
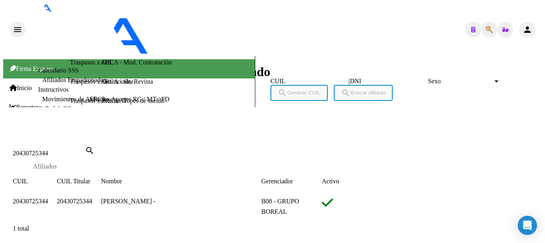
click at [85, 150] on input "20430725344" at bounding box center [49, 153] width 72 height 7
paste input "1188490"
type input "20431188490"
click at [48, 198] on span "20431188490" at bounding box center [30, 201] width 35 height 7
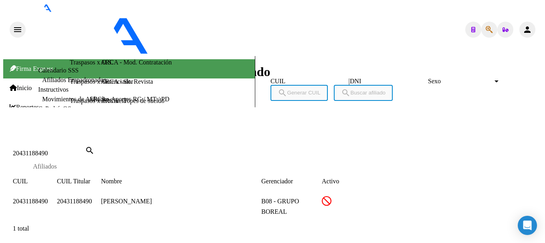
type textarea "20431188490"
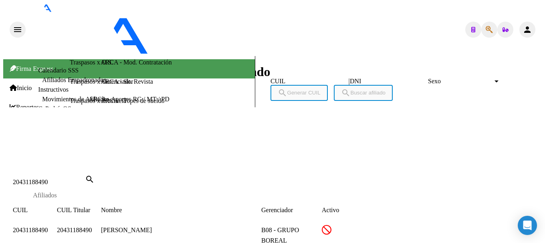
scroll to position [383, 0]
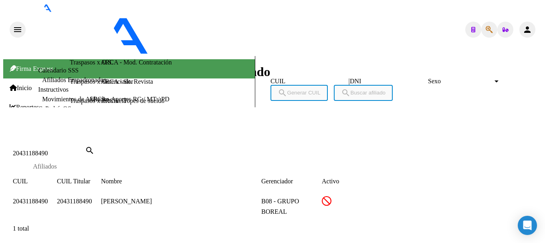
click at [85, 150] on div "20431188490 Buscar (apellido, dni, [PERSON_NAME], [PERSON_NAME], cuit, obra soc…" at bounding box center [49, 153] width 72 height 7
click at [85, 150] on input "20431188490" at bounding box center [49, 153] width 72 height 7
paste input "741327"
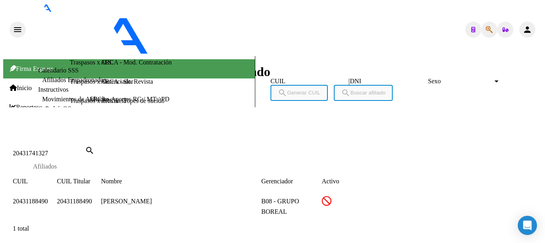
type input "20431741327"
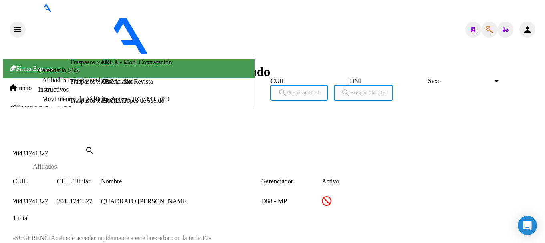
click at [48, 198] on span "20431741327" at bounding box center [30, 201] width 35 height 7
type textarea "20431741327"
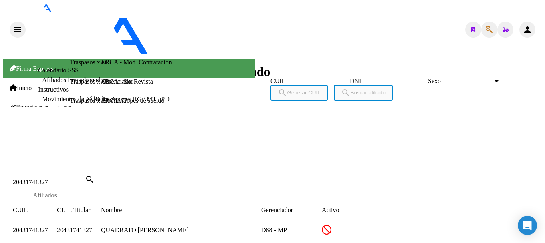
scroll to position [488, 0]
drag, startPoint x: 208, startPoint y: 174, endPoint x: 198, endPoint y: 188, distance: 17.2
click at [208, 175] on div "DATOS PADRÓN ÁGIL: QUADRATO [PERSON_NAME] | INACTIVO | AFILIADO TITULAR Datos P…" at bounding box center [221, 212] width 417 height 471
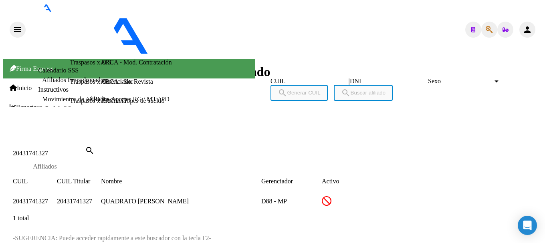
click at [85, 150] on div "20431741327 Buscar (apellido, dni, [PERSON_NAME], [PERSON_NAME], cuit, obra soc…" at bounding box center [49, 153] width 72 height 7
click at [85, 150] on input "20431741327" at bounding box center [49, 153] width 72 height 7
paste input "870275"
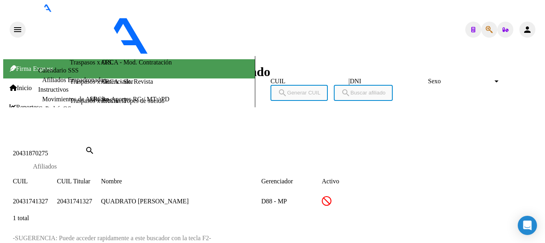
type input "20431870275"
click at [48, 198] on span "20431870275" at bounding box center [30, 201] width 35 height 7
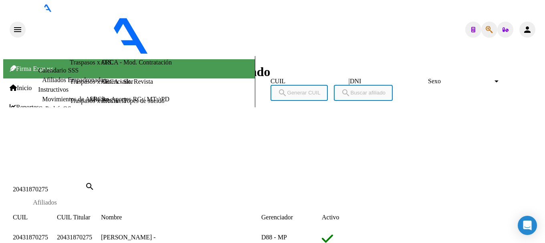
scroll to position [499, 0]
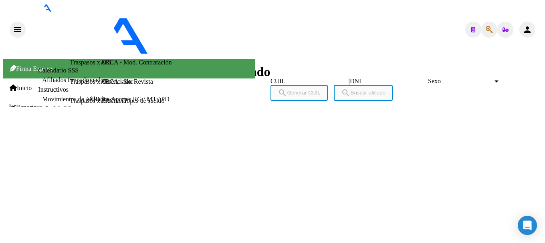
scroll to position [346, 0]
type textarea "27442068483"
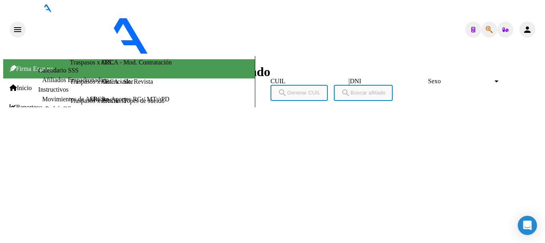
drag, startPoint x: 131, startPoint y: 40, endPoint x: 171, endPoint y: 43, distance: 40.6
drag, startPoint x: 65, startPoint y: 192, endPoint x: 117, endPoint y: 192, distance: 51.3
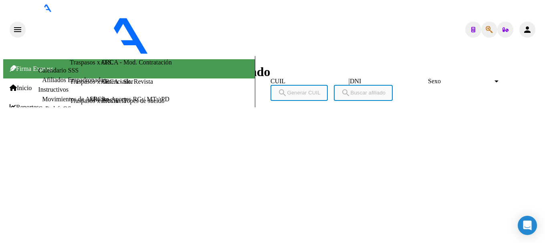
type textarea "20705621781"
drag, startPoint x: 131, startPoint y: 40, endPoint x: 171, endPoint y: 43, distance: 40.2
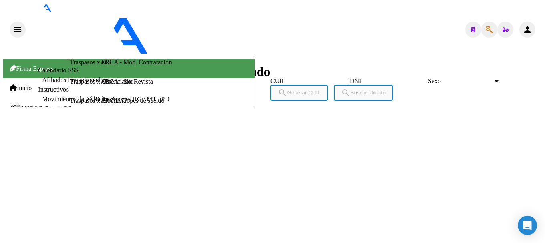
scroll to position [241, 0]
drag, startPoint x: 67, startPoint y: 153, endPoint x: 104, endPoint y: 153, distance: 37.7
drag, startPoint x: 86, startPoint y: 81, endPoint x: 127, endPoint y: 83, distance: 41.0
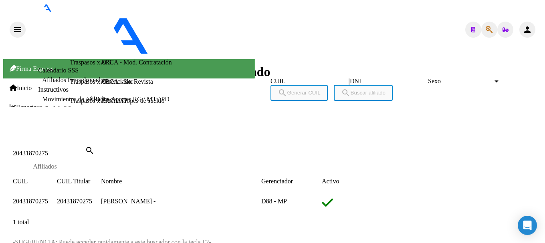
click at [85, 150] on input "20431870275" at bounding box center [49, 153] width 72 height 7
paste input "7803111"
type input "20437803111"
click at [48, 198] on span "20437803111" at bounding box center [30, 201] width 35 height 7
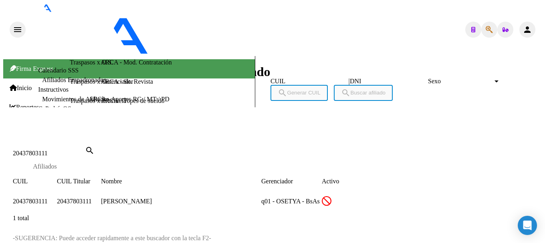
type textarea "20437803111"
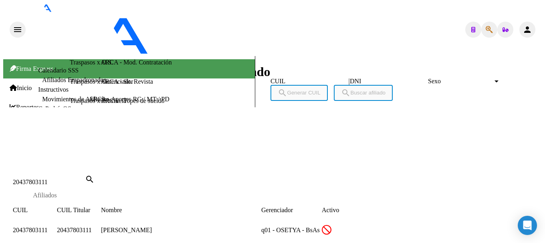
scroll to position [423, 0]
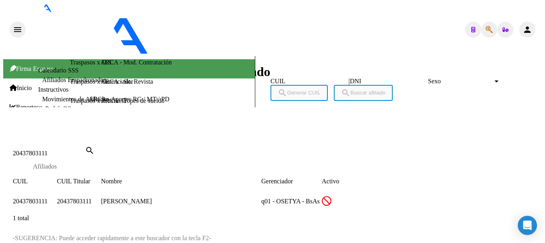
click at [85, 150] on input "20437803111" at bounding box center [49, 153] width 72 height 7
paste input "8309102"
type input "20438309102"
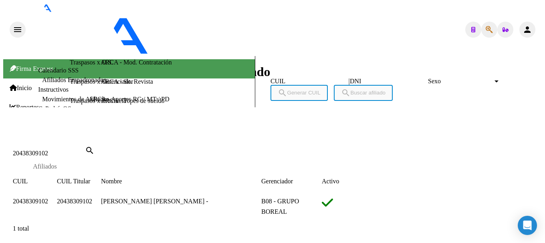
click at [48, 198] on span "20438309102" at bounding box center [30, 201] width 35 height 7
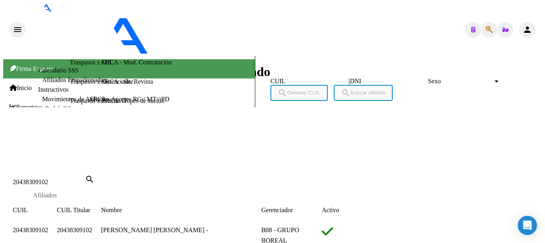
scroll to position [361, 0]
type textarea "27441228495"
drag, startPoint x: 128, startPoint y: 41, endPoint x: 172, endPoint y: 41, distance: 43.7
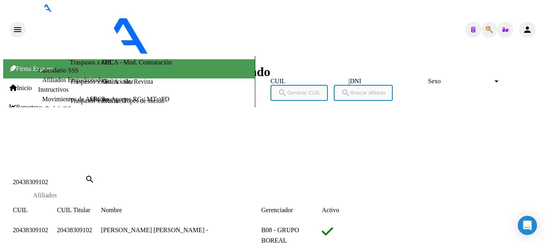
scroll to position [200, 0]
drag, startPoint x: 54, startPoint y: 129, endPoint x: 82, endPoint y: 130, distance: 27.7
drag, startPoint x: 104, startPoint y: 120, endPoint x: 136, endPoint y: 120, distance: 31.3
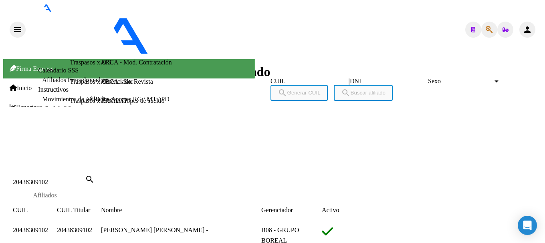
drag, startPoint x: 58, startPoint y: 118, endPoint x: 100, endPoint y: 119, distance: 42.1
drag, startPoint x: 66, startPoint y: 192, endPoint x: 99, endPoint y: 192, distance: 33.3
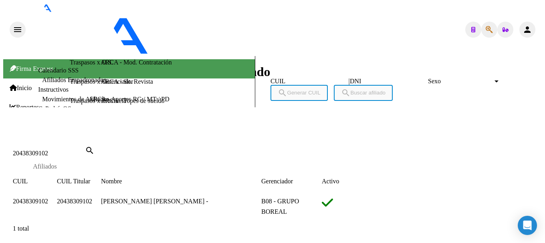
click at [85, 150] on input "20438309102" at bounding box center [49, 153] width 72 height 7
paste input "40042784"
type input "20440042784"
click at [48, 198] on span "20440042784" at bounding box center [30, 201] width 35 height 7
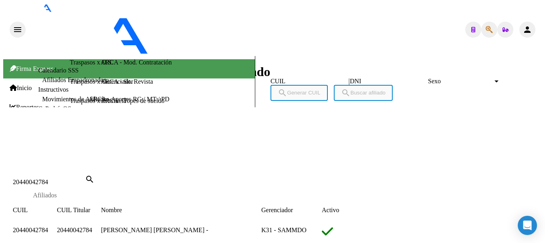
scroll to position [401, 0]
type textarea "27585721552"
drag, startPoint x: 129, startPoint y: 40, endPoint x: 173, endPoint y: 42, distance: 44.2
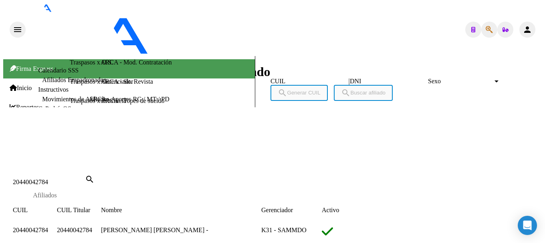
scroll to position [241, 0]
drag, startPoint x: 93, startPoint y: 79, endPoint x: 153, endPoint y: 77, distance: 59.8
drag, startPoint x: 57, startPoint y: 81, endPoint x: 86, endPoint y: 13, distance: 74.0
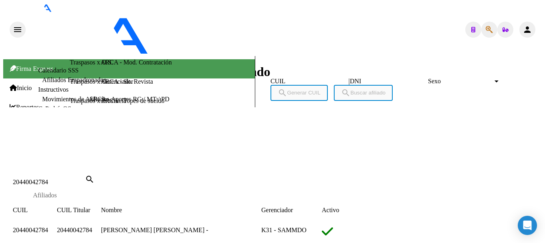
drag, startPoint x: 67, startPoint y: 150, endPoint x: 106, endPoint y: 148, distance: 39.3
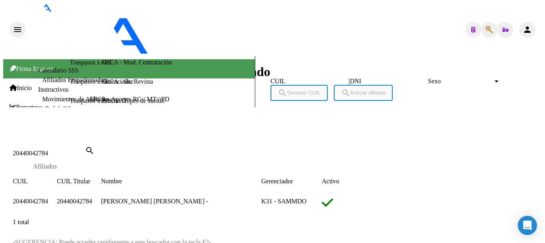
click at [85, 150] on div "20440042784 Buscar (apellido, dni, [PERSON_NAME], [PERSON_NAME], cuit, obra soc…" at bounding box center [49, 153] width 72 height 7
click at [85, 150] on input "20440042784" at bounding box center [49, 153] width 72 height 7
paste input "406360"
type input "20440406360"
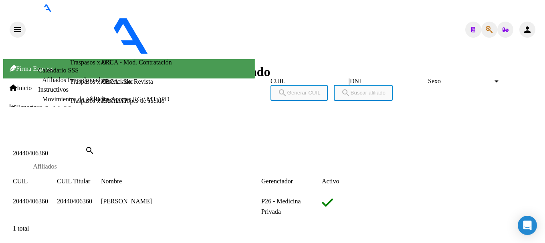
click at [48, 198] on span "20440406360" at bounding box center [30, 201] width 35 height 7
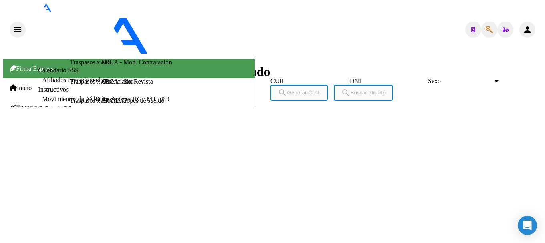
scroll to position [355, 0]
type textarea "27592031308"
drag, startPoint x: 131, startPoint y: 39, endPoint x: 175, endPoint y: 37, distance: 44.2
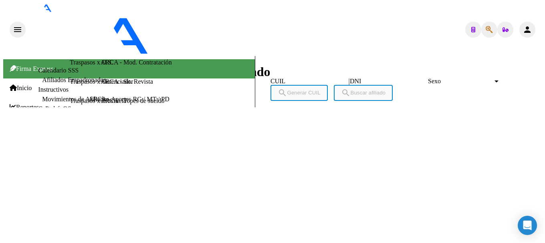
drag, startPoint x: 175, startPoint y: 37, endPoint x: 170, endPoint y: 38, distance: 5.3
drag, startPoint x: 128, startPoint y: 43, endPoint x: 172, endPoint y: 41, distance: 44.2
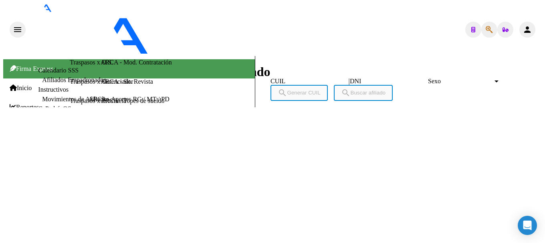
drag, startPoint x: 133, startPoint y: 43, endPoint x: 155, endPoint y: 43, distance: 22.5
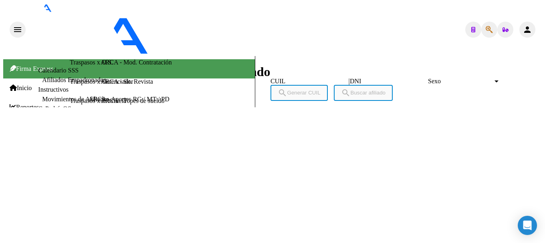
drag, startPoint x: 129, startPoint y: 42, endPoint x: 151, endPoint y: 5, distance: 42.8
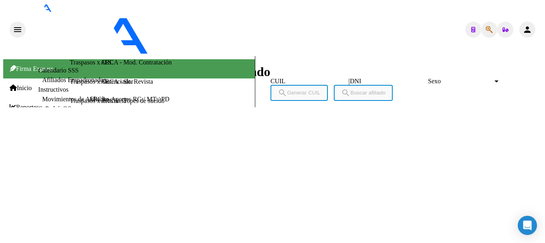
drag, startPoint x: 57, startPoint y: 110, endPoint x: 109, endPoint y: 111, distance: 52.1
drag, startPoint x: 115, startPoint y: 111, endPoint x: 171, endPoint y: 112, distance: 56.6
drag, startPoint x: 67, startPoint y: 181, endPoint x: 112, endPoint y: 59, distance: 129.5
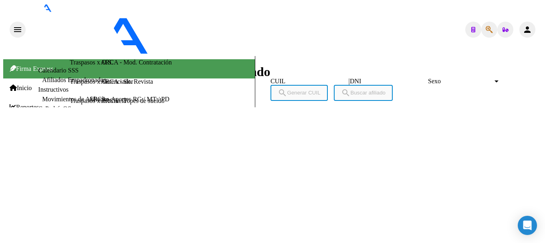
drag, startPoint x: 66, startPoint y: 183, endPoint x: 107, endPoint y: 183, distance: 41.3
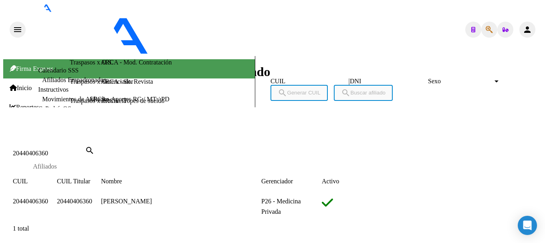
click at [85, 150] on input "20440406360" at bounding box center [49, 153] width 72 height 7
paste input "3341308"
type input "20443341308"
click at [48, 198] on span "20443341308" at bounding box center [30, 201] width 35 height 7
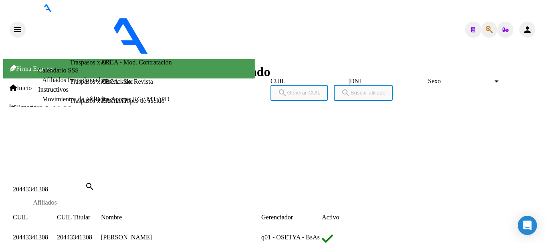
scroll to position [361, 0]
type textarea "27443340799"
drag, startPoint x: 129, startPoint y: 41, endPoint x: 172, endPoint y: 41, distance: 43.7
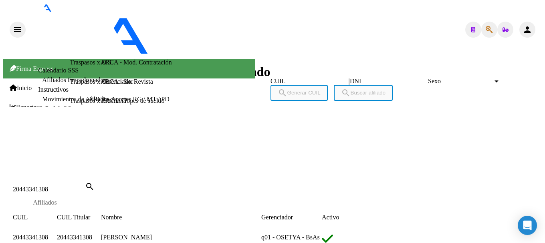
scroll to position [241, 0]
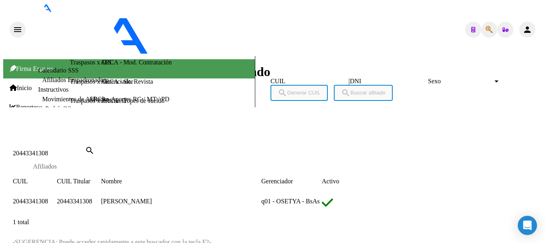
click at [85, 150] on input "20443341308" at bounding box center [49, 153] width 72 height 7
paste input "5772306"
type input "20445772306"
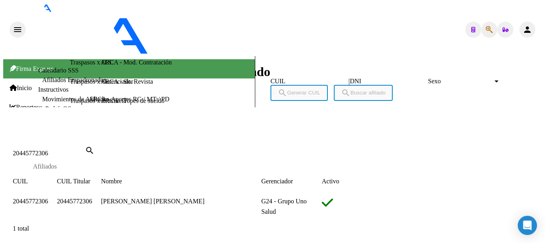
click at [48, 198] on span "20445772306" at bounding box center [30, 201] width 35 height 7
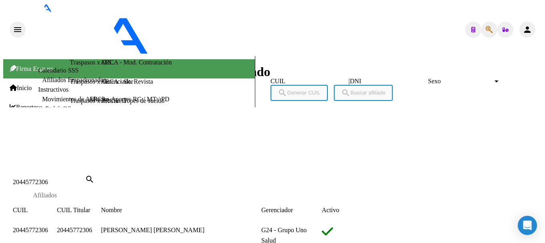
scroll to position [401, 0]
type textarea "20588192440"
drag, startPoint x: 131, startPoint y: 40, endPoint x: 170, endPoint y: 40, distance: 39.3
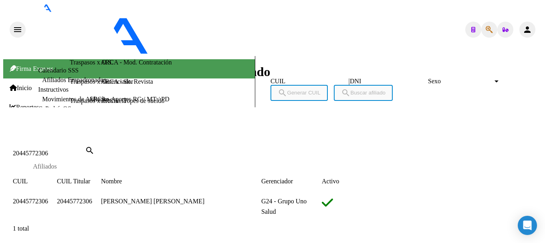
click at [85, 150] on input "20445772306" at bounding box center [49, 153] width 72 height 7
paste input "930874"
type input "20445930874"
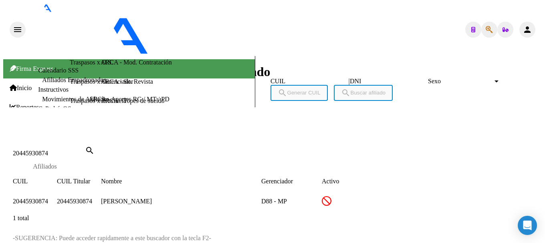
click at [48, 198] on span "20445930874" at bounding box center [30, 201] width 35 height 7
type textarea "20445930874"
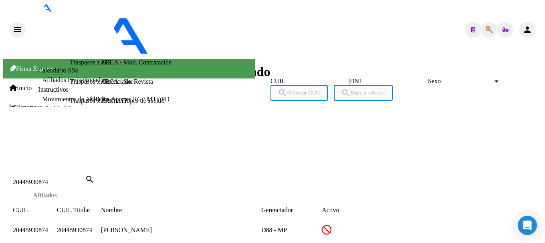
scroll to position [361, 0]
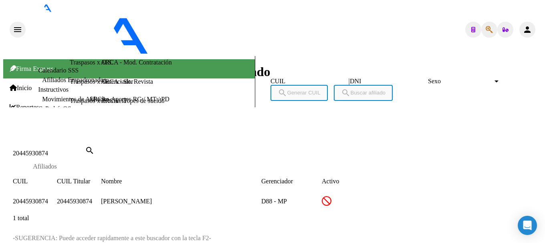
click at [85, 150] on input "20445930874" at bounding box center [49, 153] width 72 height 7
paste input "51403169"
type input "20451403169"
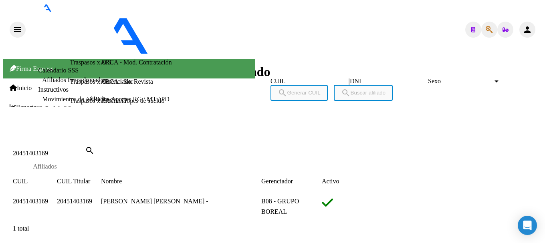
click at [48, 198] on span "20451403169" at bounding box center [30, 201] width 35 height 7
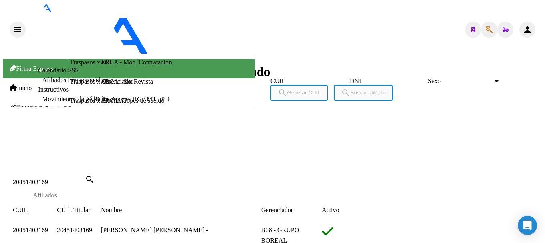
scroll to position [480, 0]
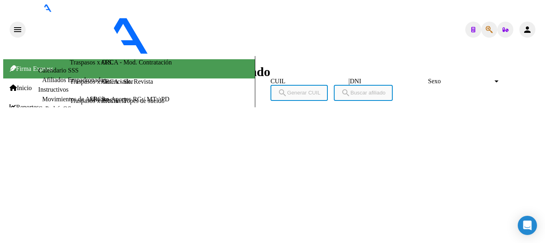
scroll to position [361, 0]
type textarea "27447573852"
drag, startPoint x: 130, startPoint y: 42, endPoint x: 172, endPoint y: 44, distance: 41.7
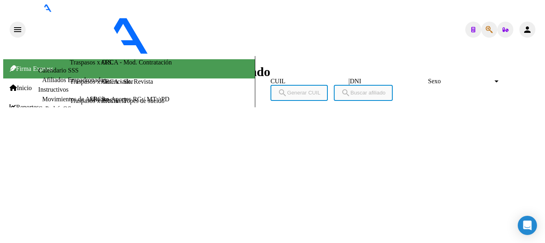
scroll to position [281, 0]
drag, startPoint x: 109, startPoint y: 41, endPoint x: 156, endPoint y: 42, distance: 47.7
drag, startPoint x: 58, startPoint y: 40, endPoint x: 104, endPoint y: 39, distance: 46.1
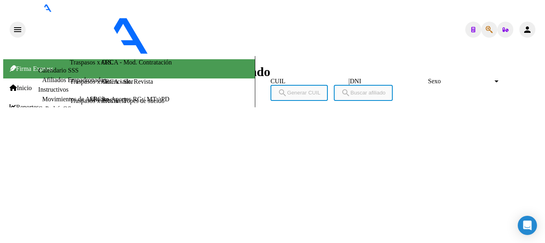
drag, startPoint x: 66, startPoint y: 111, endPoint x: 97, endPoint y: 112, distance: 31.7
drag, startPoint x: 59, startPoint y: 39, endPoint x: 105, endPoint y: 40, distance: 46.9
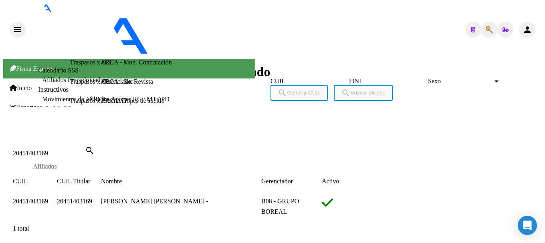
click at [85, 150] on input "20451403169" at bounding box center [49, 153] width 72 height 7
paste input "6494"
type input "20451406494"
click at [48, 198] on span "20451406494" at bounding box center [30, 201] width 35 height 7
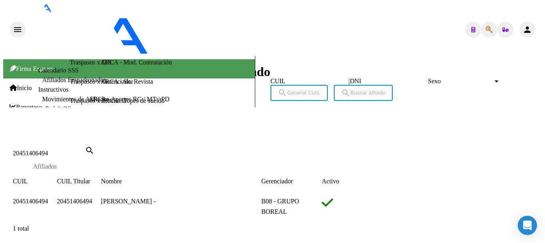
type textarea "20451406494"
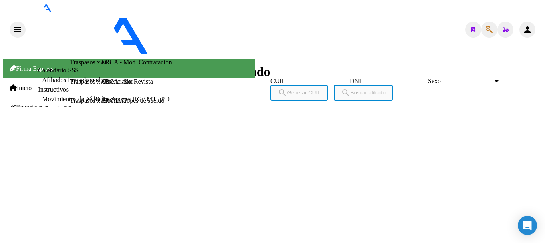
scroll to position [681, 0]
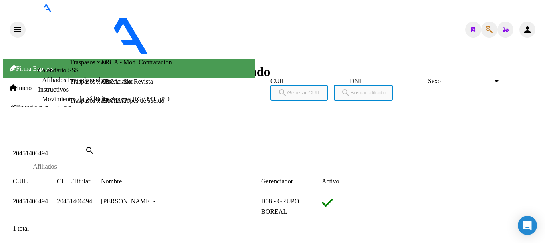
click at [85, 150] on input "20451406494" at bounding box center [49, 153] width 72 height 7
type input "37018855"
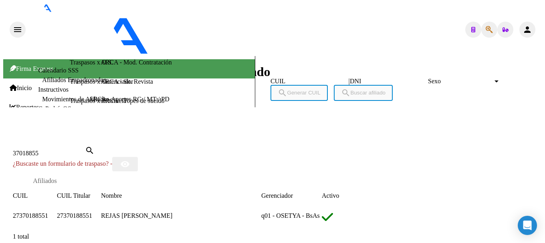
click at [48, 213] on app-link-go-to "27370188551" at bounding box center [30, 216] width 35 height 7
click at [48, 213] on span "27370188551" at bounding box center [30, 216] width 35 height 7
type textarea "27370188551"
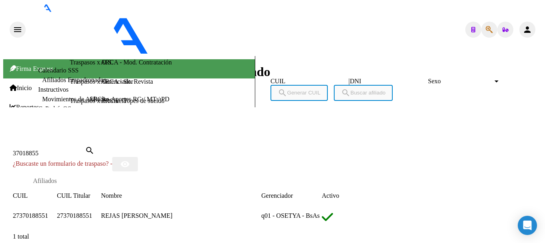
click at [229, 136] on div at bounding box center [272, 136] width 539 height 0
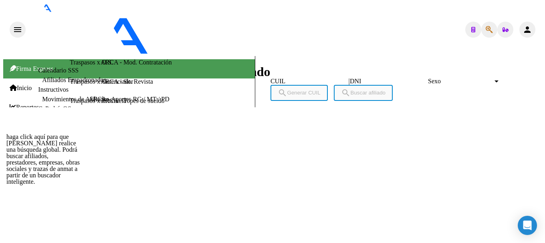
click at [487, 30] on icon "button" at bounding box center [489, 30] width 7 height 0
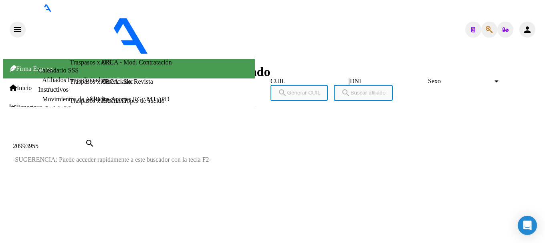
type input "20993955"
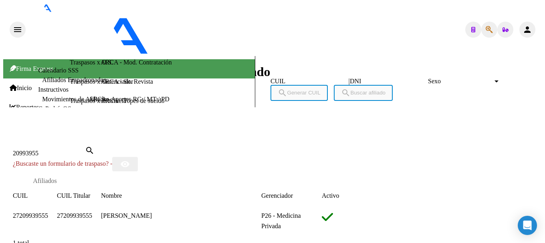
click at [48, 213] on span "27209939555" at bounding box center [30, 216] width 35 height 7
type textarea "27209939555"
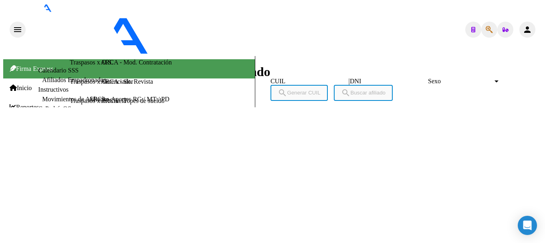
scroll to position [757, 0]
